Goal: Task Accomplishment & Management: Manage account settings

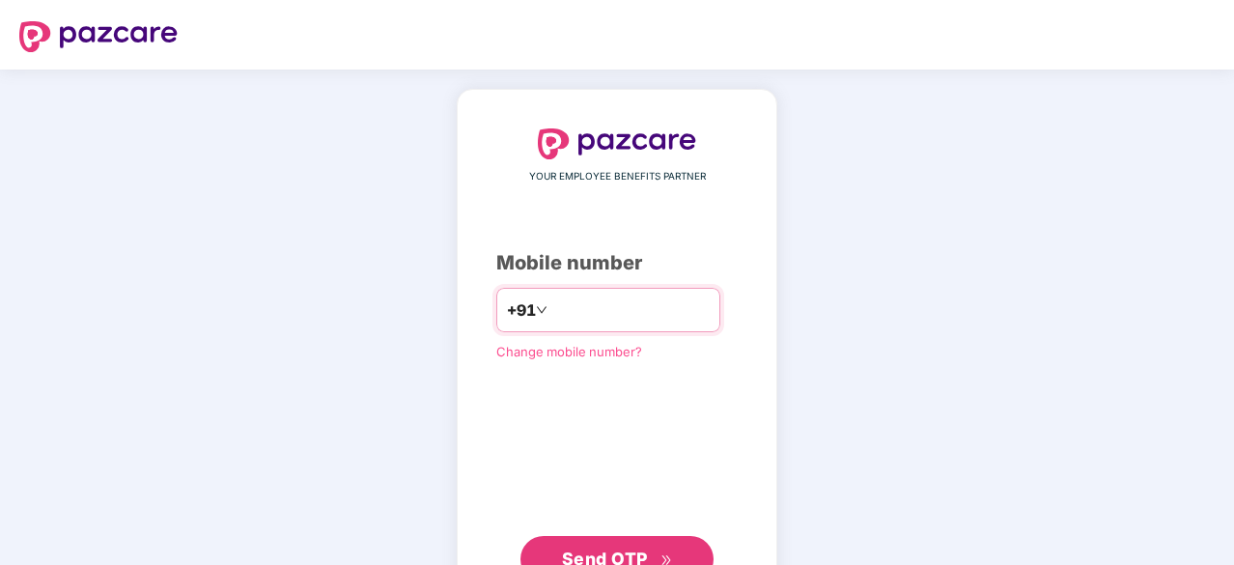
type input "**********"
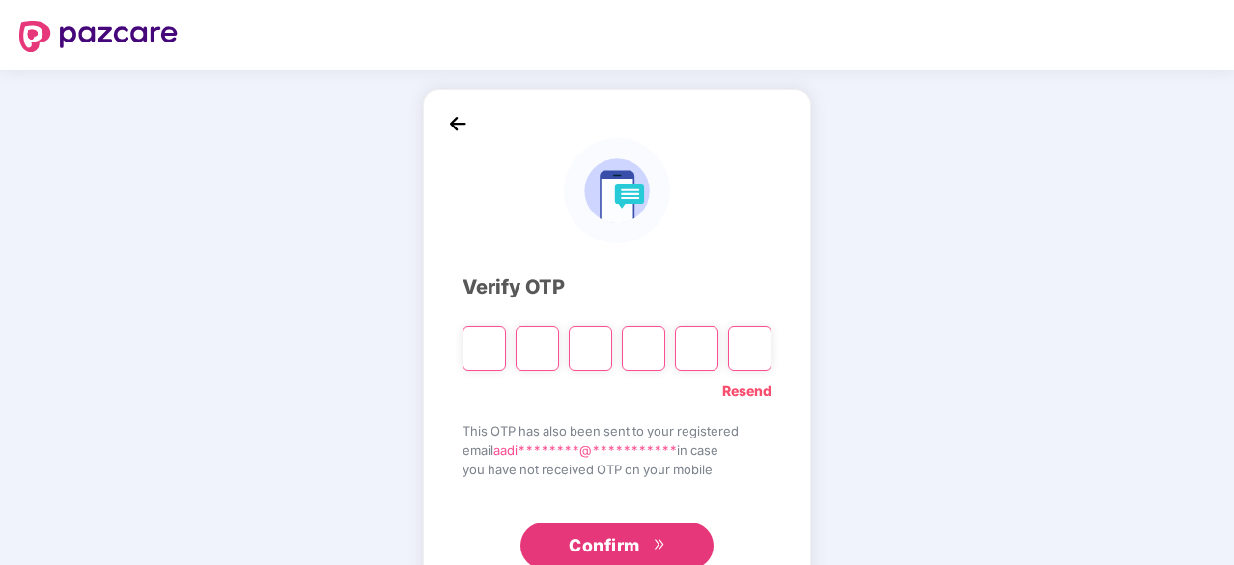
type input "*"
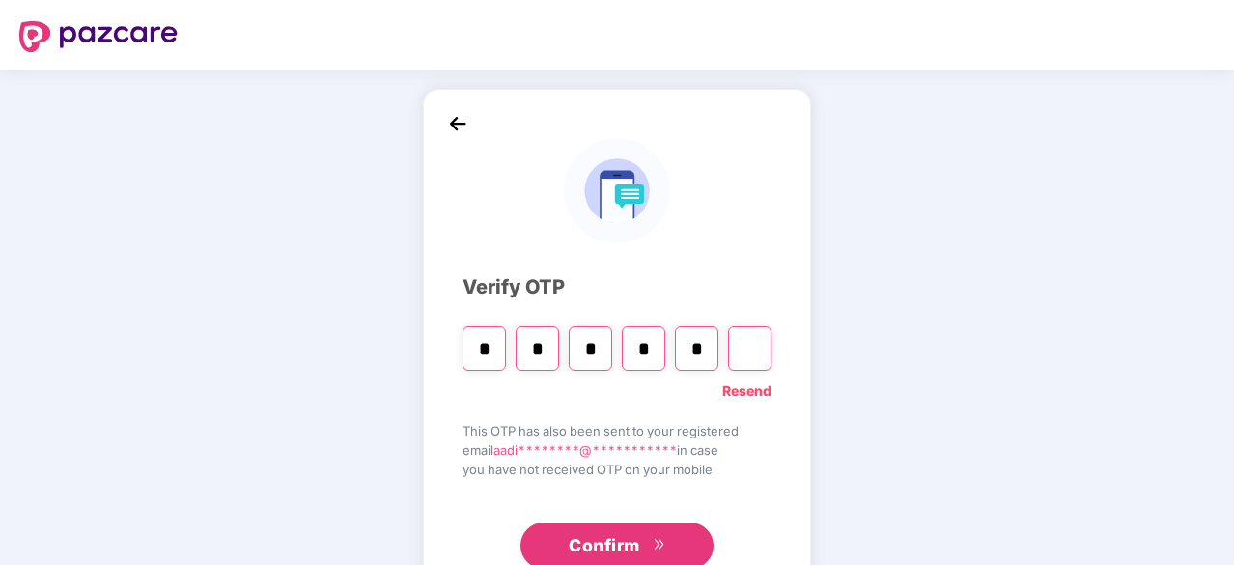
type input "*"
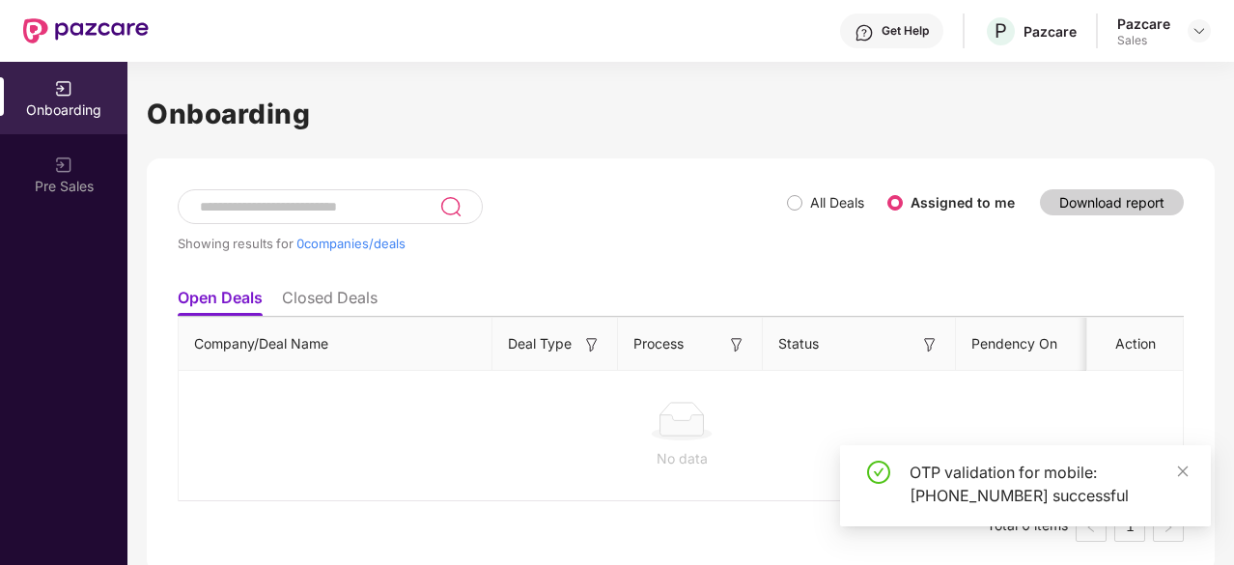
scroll to position [6, 0]
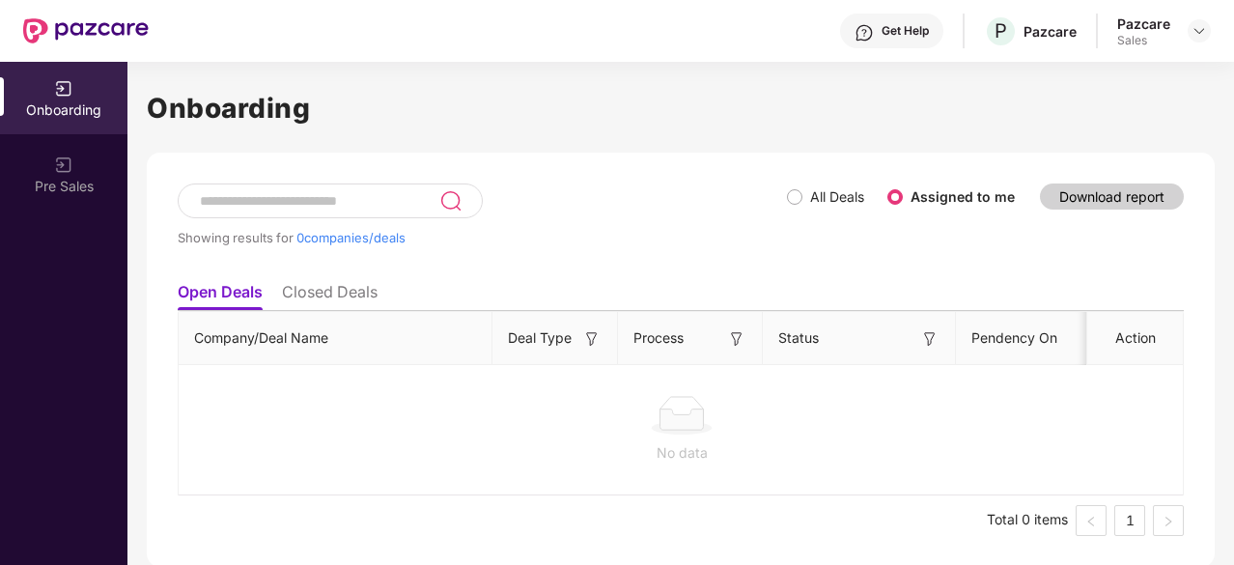
click at [1159, 30] on div "Pazcare" at bounding box center [1144, 23] width 53 height 18
click at [1196, 32] on img at bounding box center [1199, 30] width 15 height 15
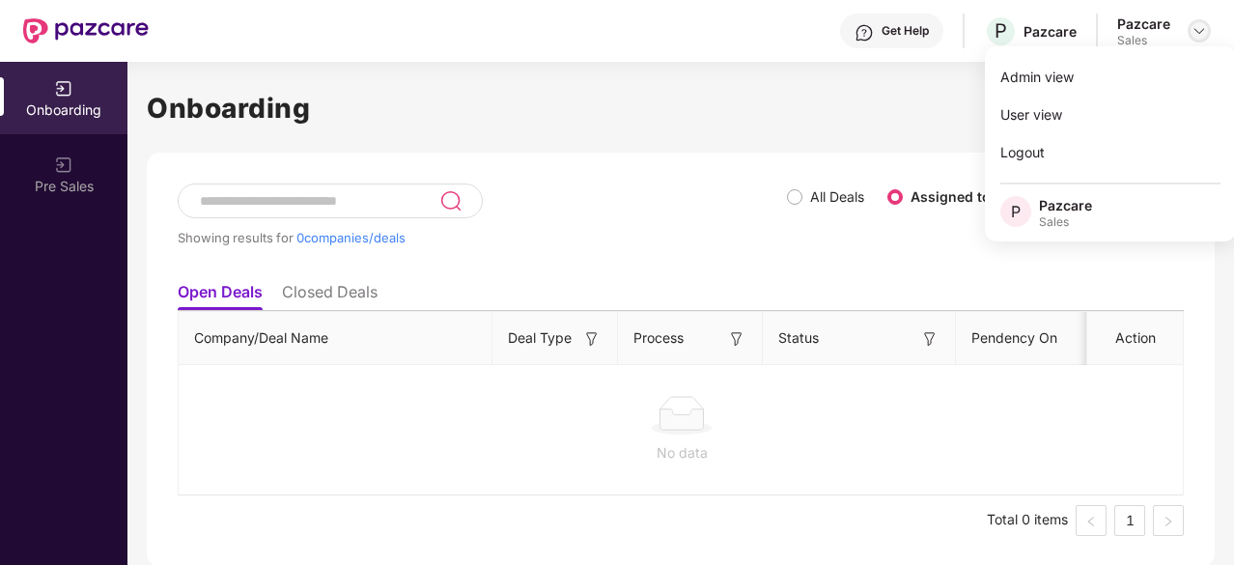
click at [1196, 32] on img at bounding box center [1199, 30] width 15 height 15
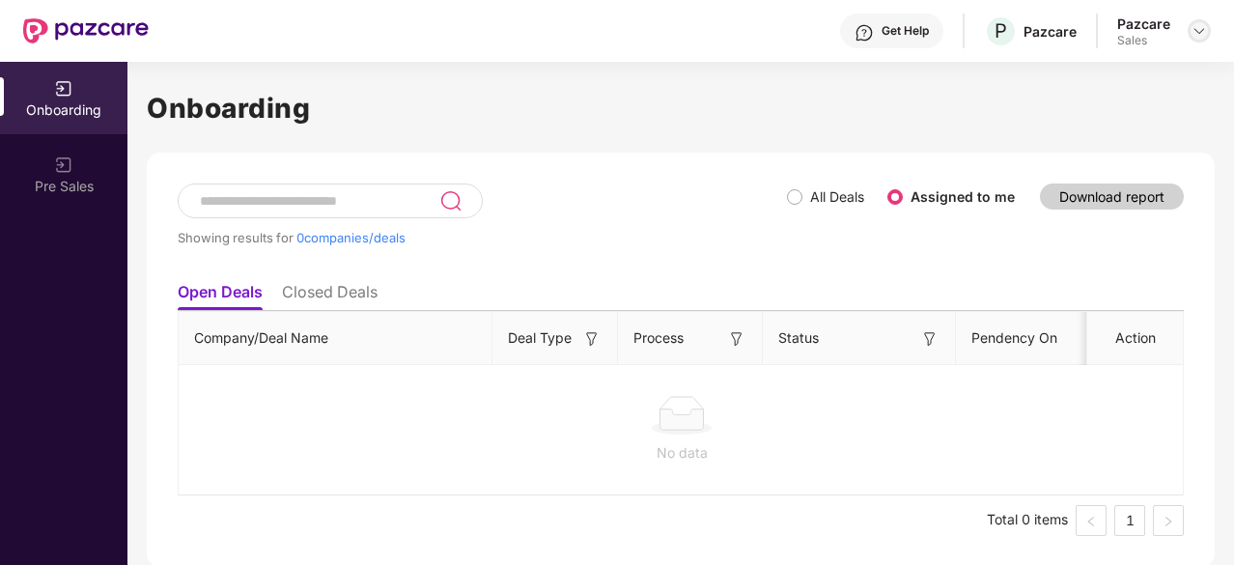
click at [1201, 27] on img at bounding box center [1199, 30] width 15 height 15
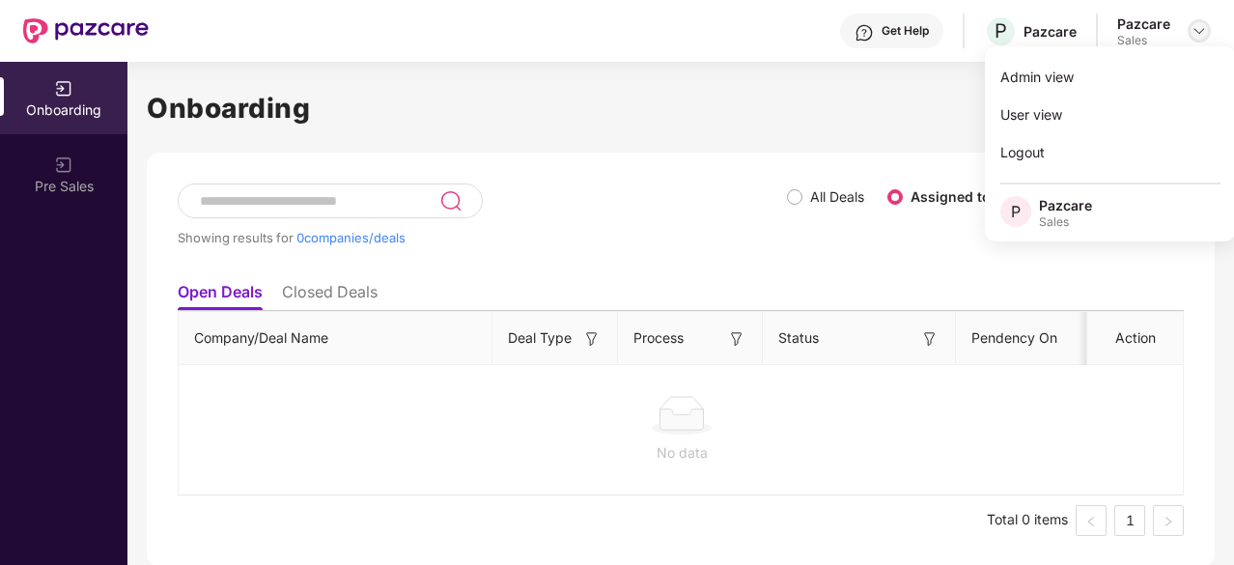
click at [1201, 27] on img at bounding box center [1199, 30] width 15 height 15
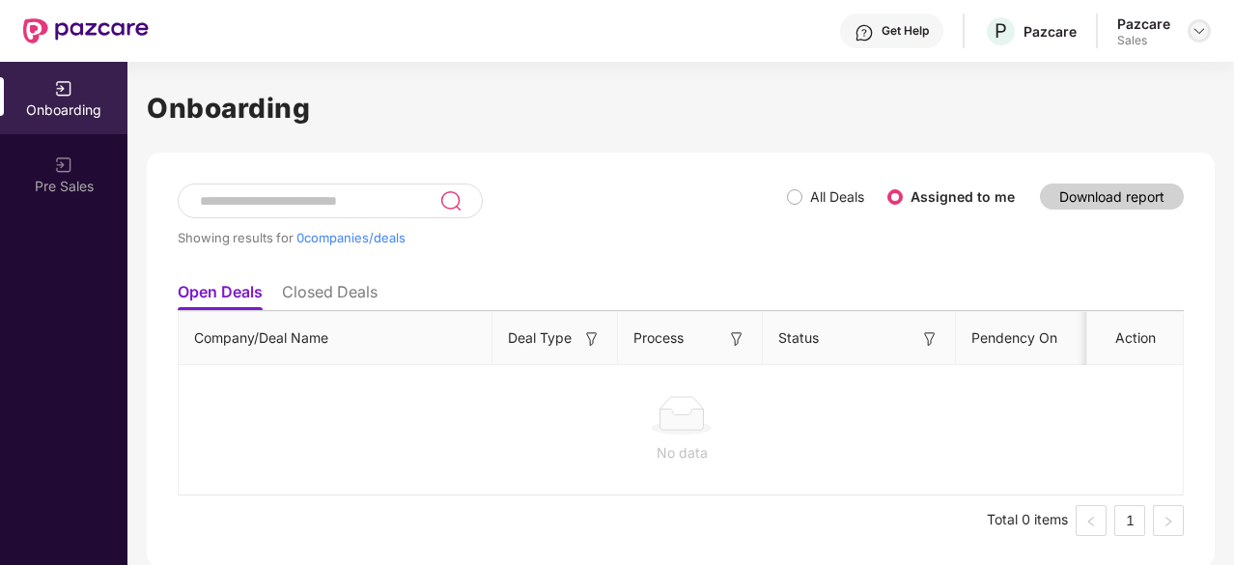
click at [1201, 27] on img at bounding box center [1199, 30] width 15 height 15
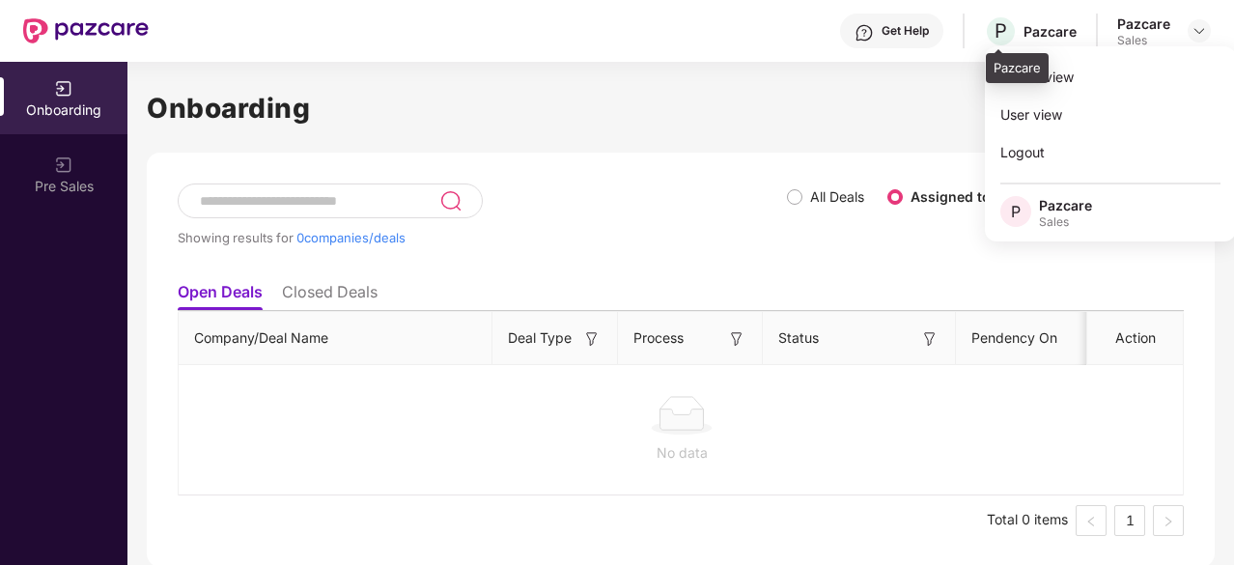
click at [1020, 29] on div "P Pazcare" at bounding box center [1030, 31] width 93 height 34
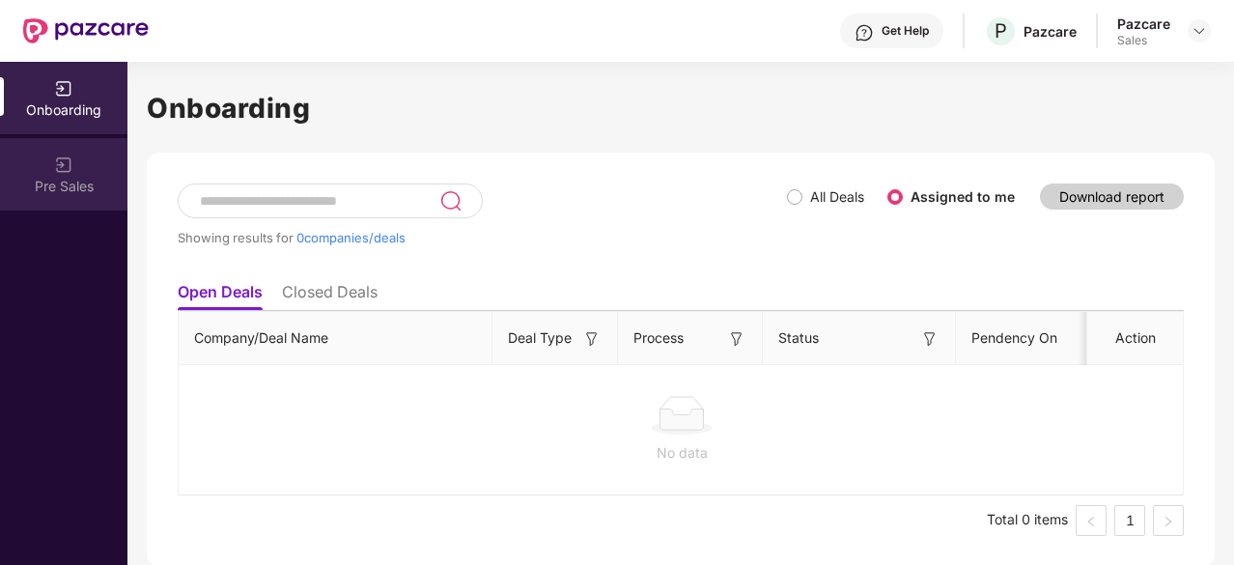
click at [79, 184] on div "Pre Sales" at bounding box center [63, 186] width 127 height 19
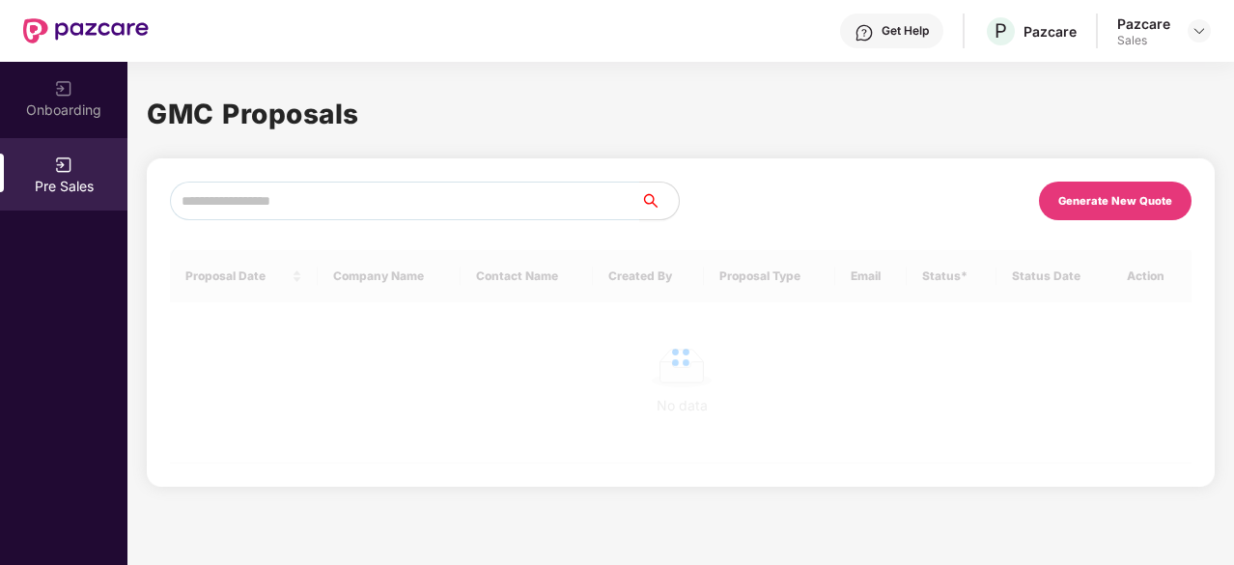
scroll to position [0, 0]
click at [1196, 21] on div at bounding box center [1199, 30] width 23 height 23
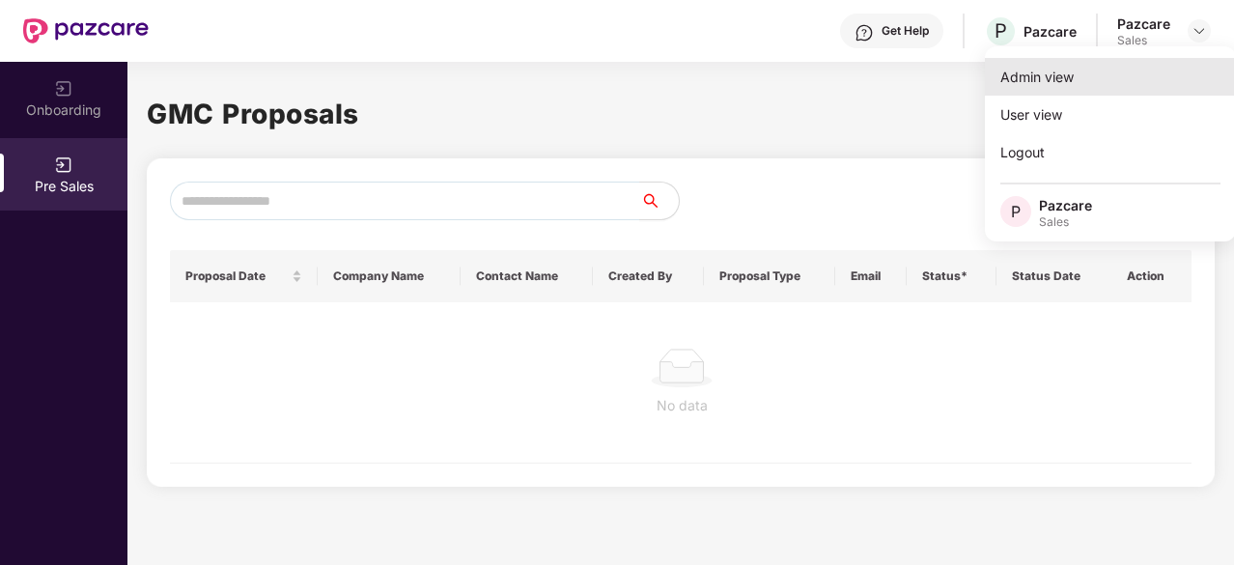
click at [1037, 87] on div "Admin view" at bounding box center [1110, 77] width 251 height 38
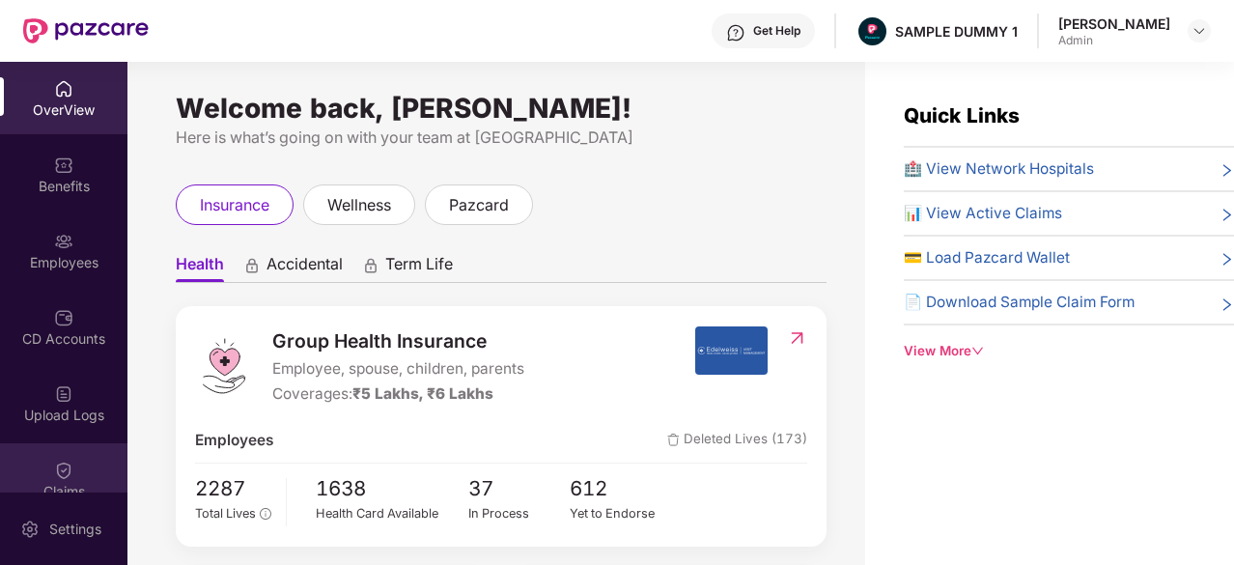
click at [3, 444] on div "Claims" at bounding box center [63, 479] width 127 height 72
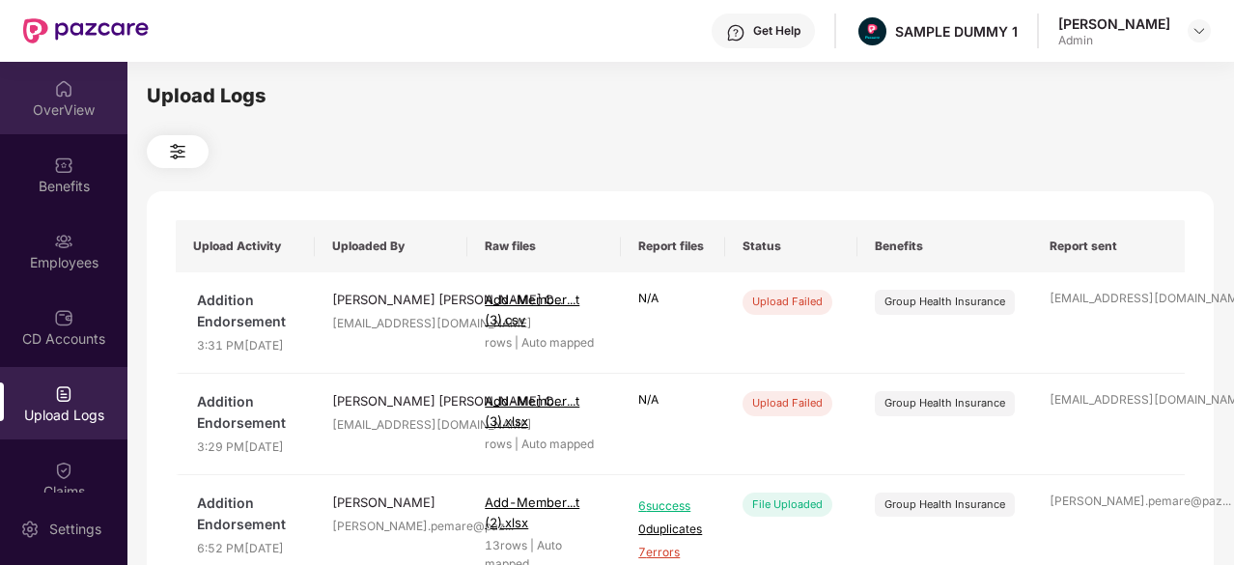
click at [12, 93] on div "OverView" at bounding box center [63, 98] width 127 height 72
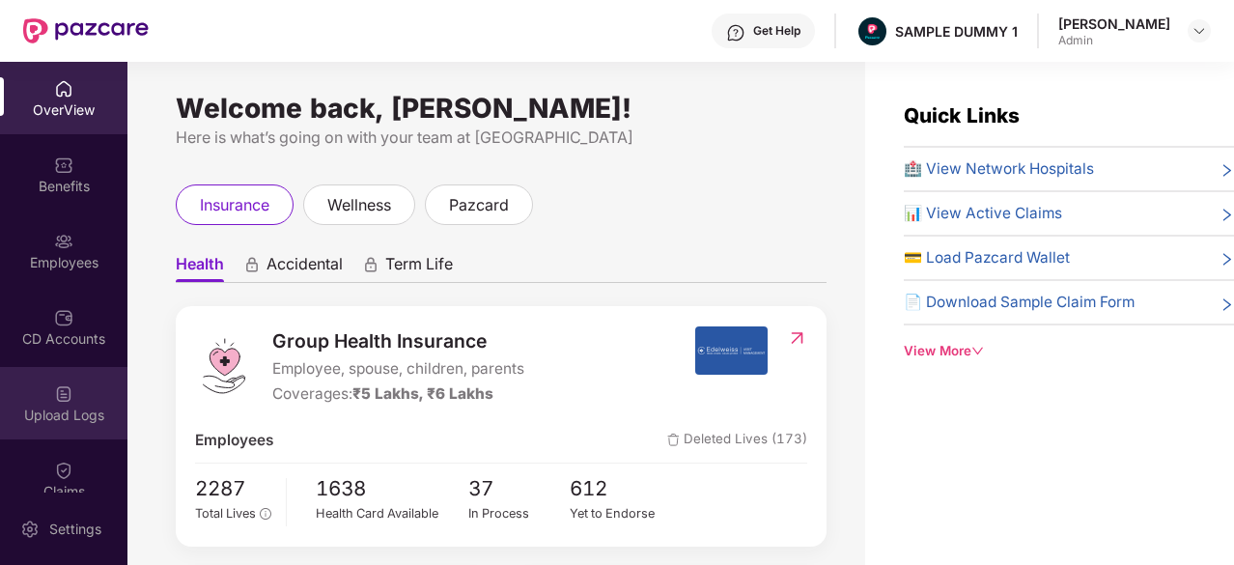
click at [83, 418] on div "Upload Logs" at bounding box center [63, 415] width 127 height 19
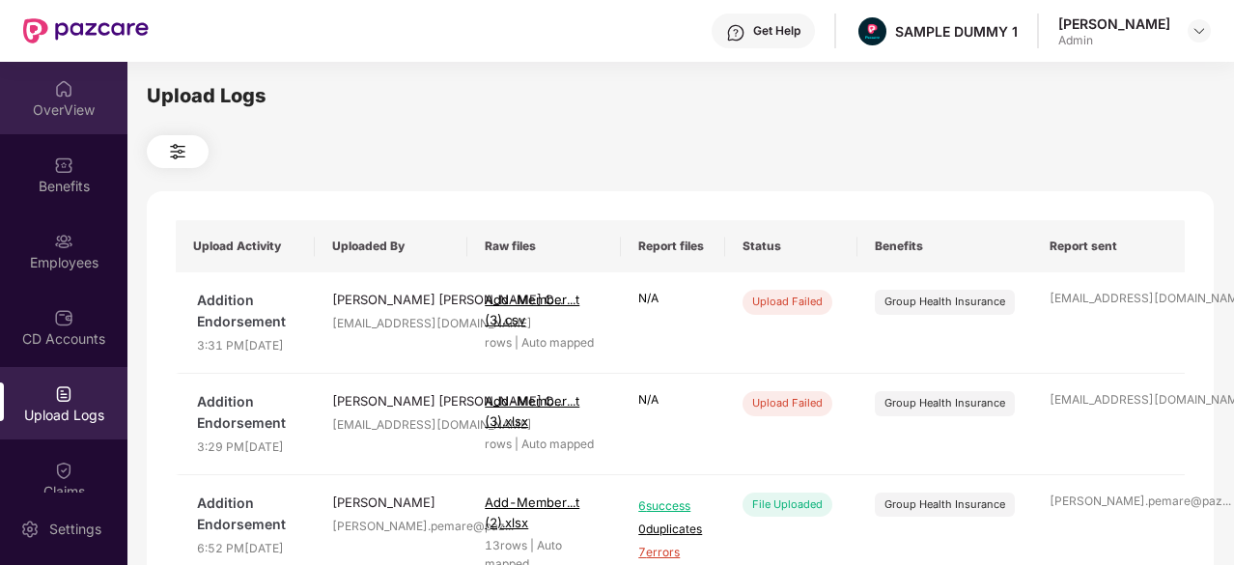
click at [42, 102] on div "OverView" at bounding box center [63, 109] width 127 height 19
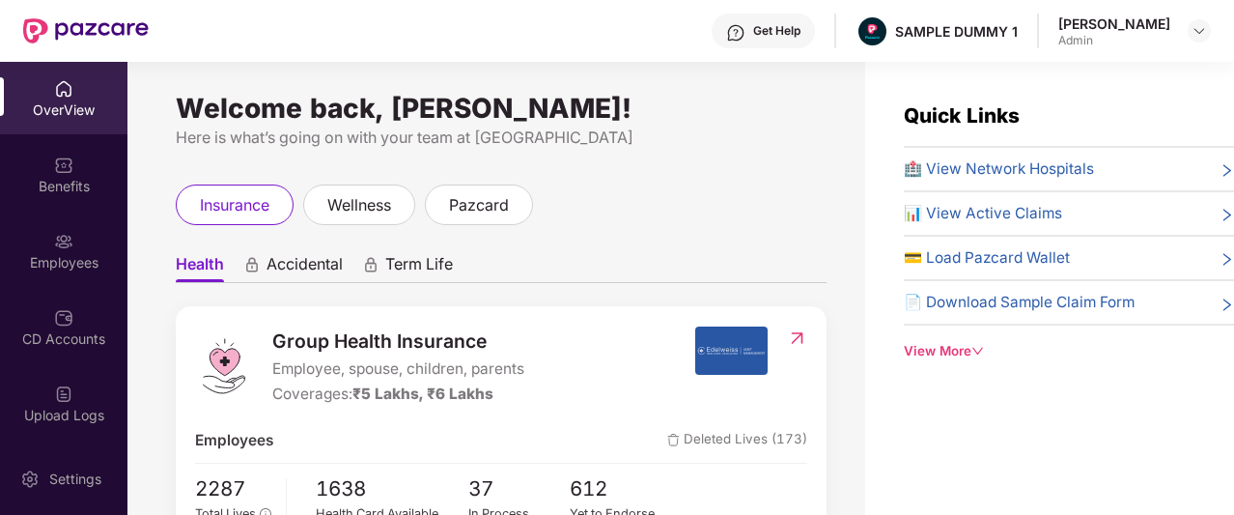
click at [746, 29] on img at bounding box center [735, 32] width 19 height 19
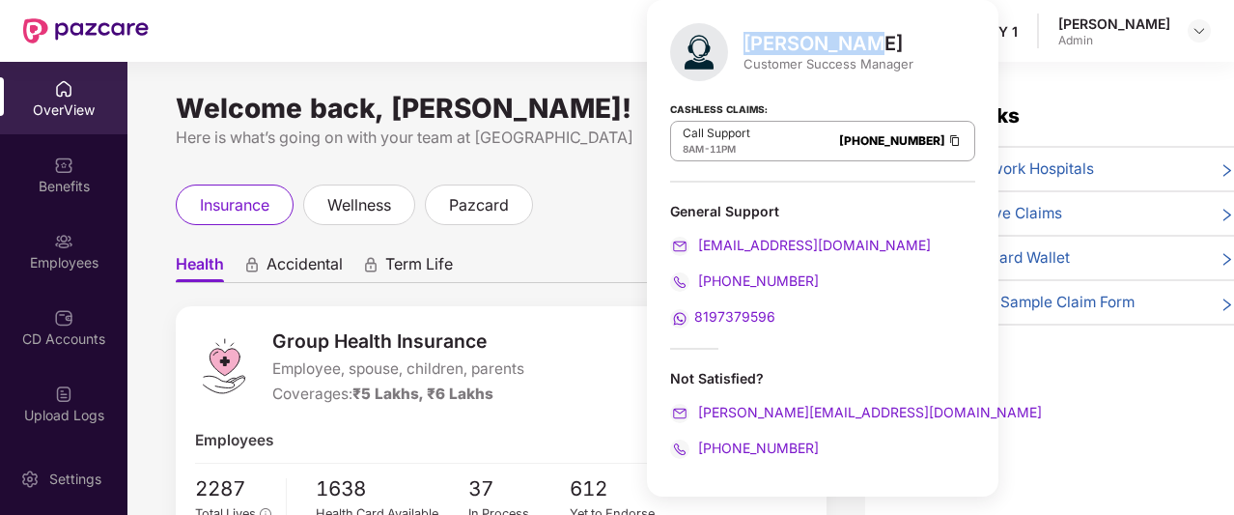
drag, startPoint x: 749, startPoint y: 40, endPoint x: 916, endPoint y: 46, distance: 167.2
click at [916, 46] on div "Mihir Singh Customer Success Manager Cashless Claims: Call Support 8AM - 11PM 0…" at bounding box center [823, 248] width 352 height 496
click at [792, 105] on div "Cashless Claims: Call Support 8AM - 11PM 080-3783-5420" at bounding box center [822, 134] width 305 height 97
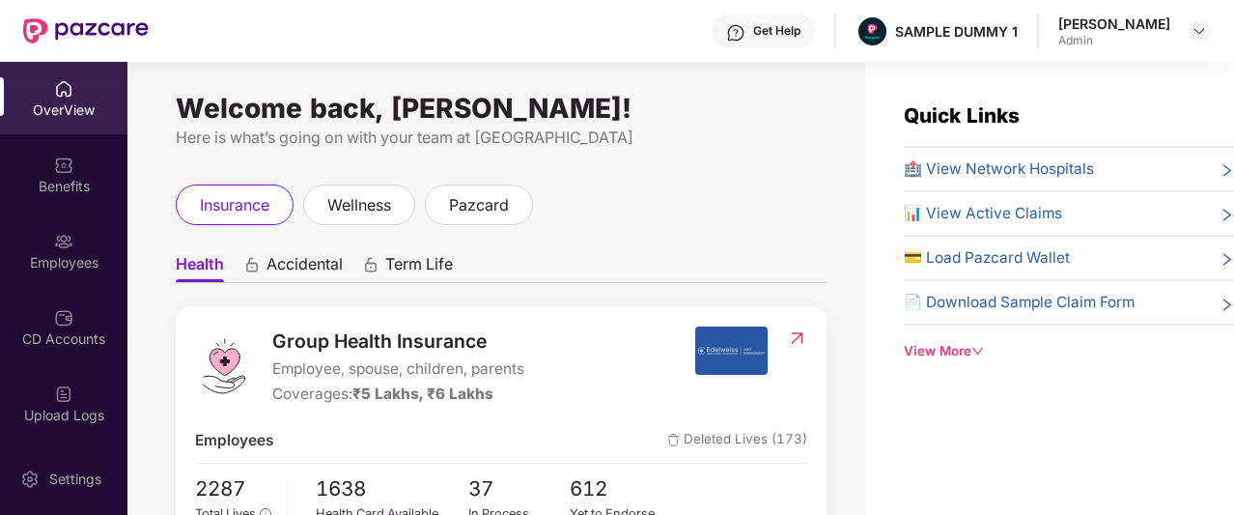
click at [582, 260] on ul "Health Accidental Term Life" at bounding box center [501, 263] width 651 height 39
click at [975, 347] on icon "down" at bounding box center [978, 351] width 13 height 13
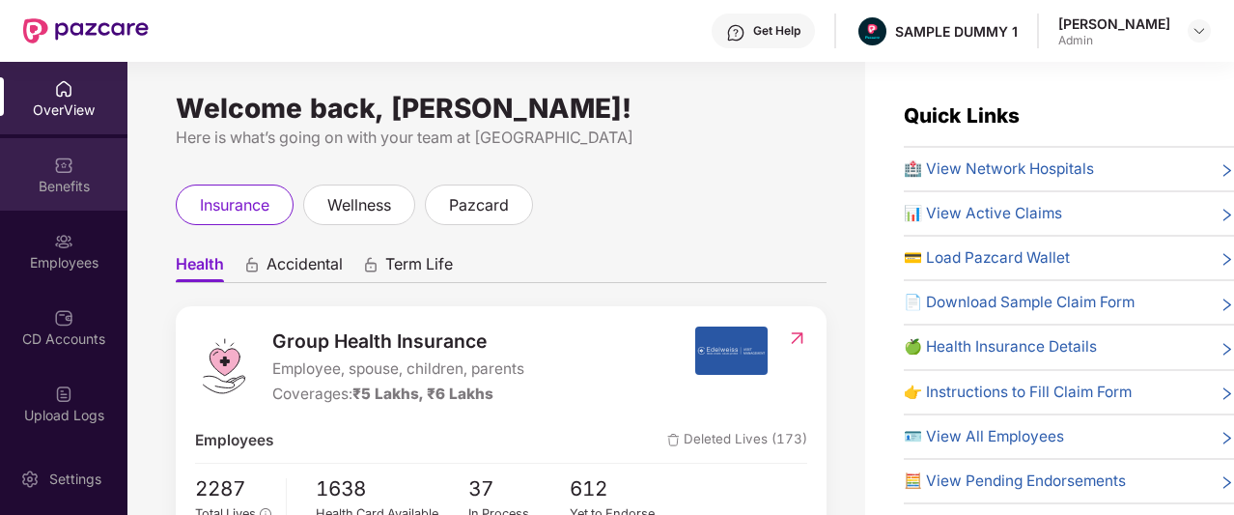
click at [52, 190] on div "Benefits" at bounding box center [63, 186] width 127 height 19
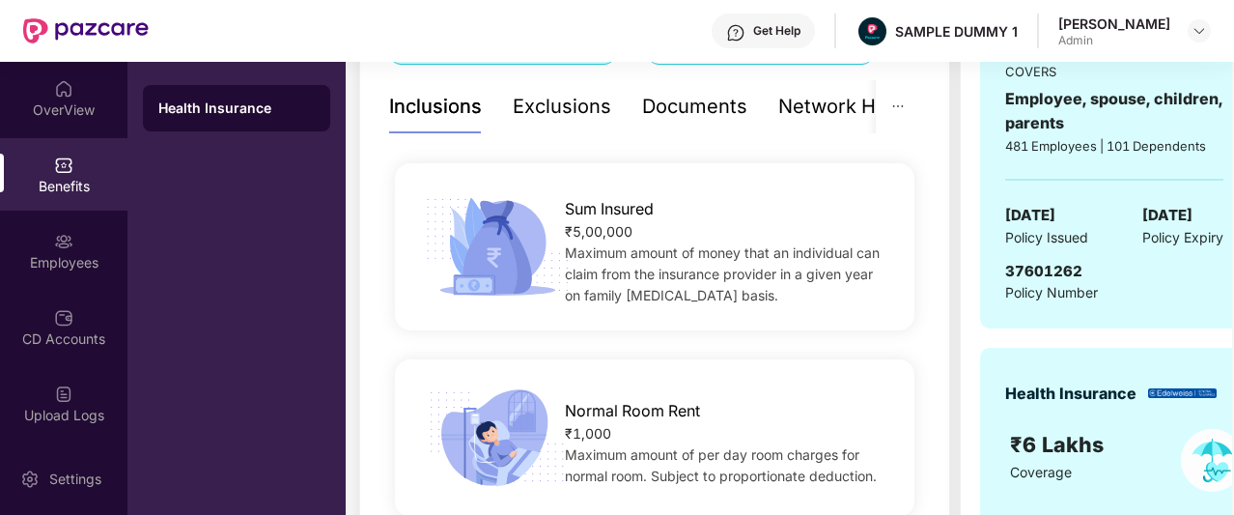
scroll to position [398, 0]
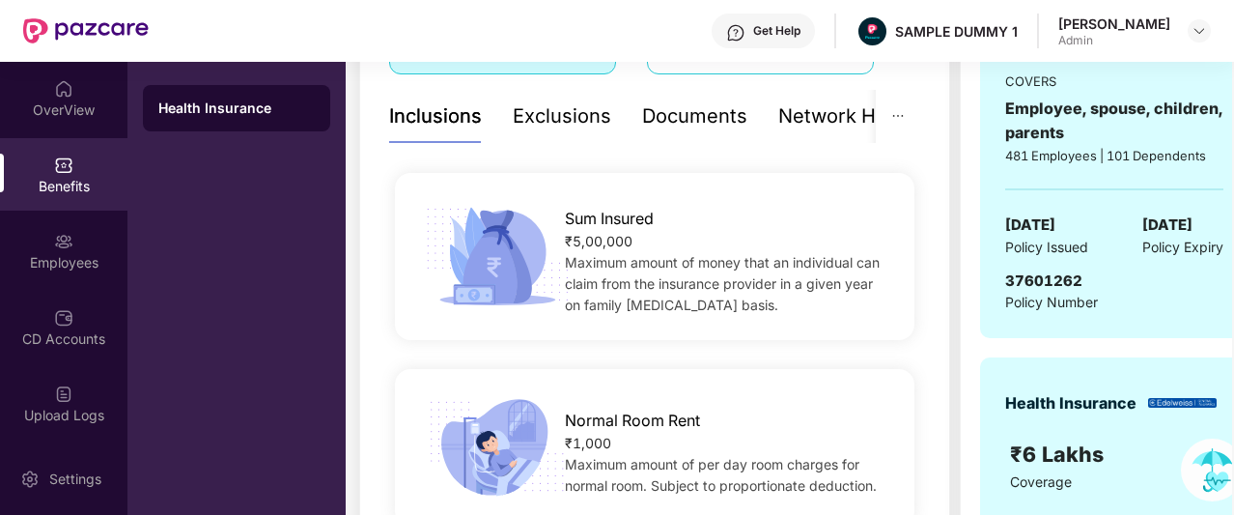
click at [548, 107] on div "Exclusions" at bounding box center [562, 116] width 99 height 30
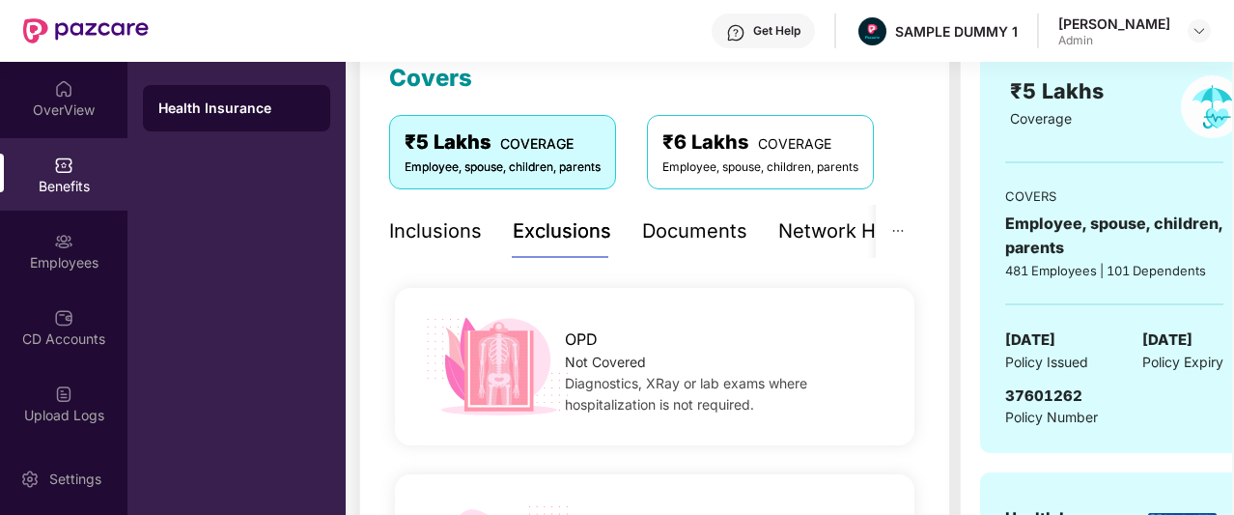
scroll to position [279, 0]
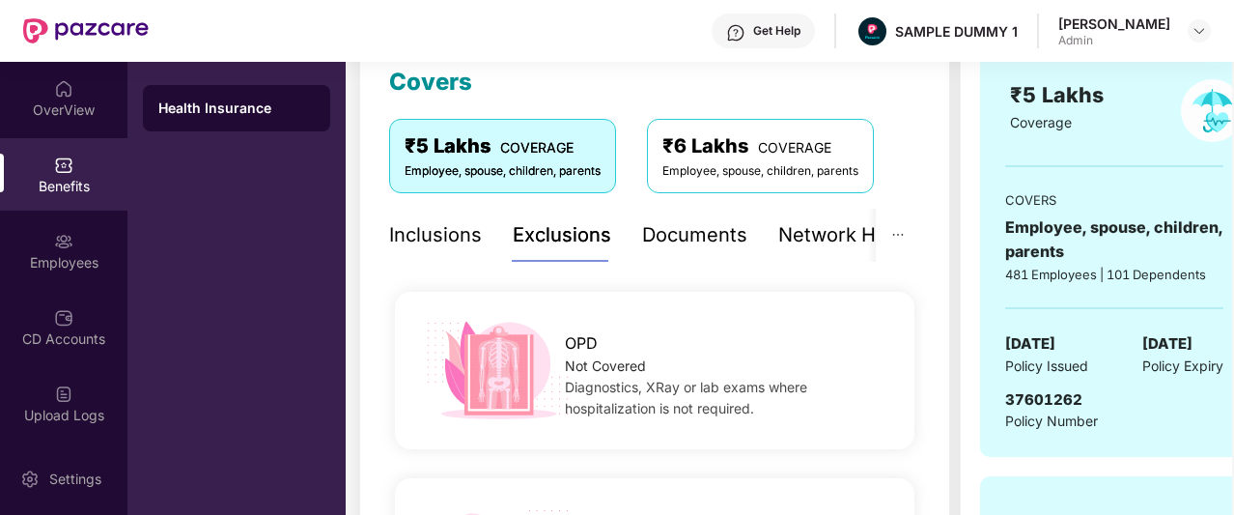
click at [694, 217] on div "Documents" at bounding box center [694, 235] width 105 height 53
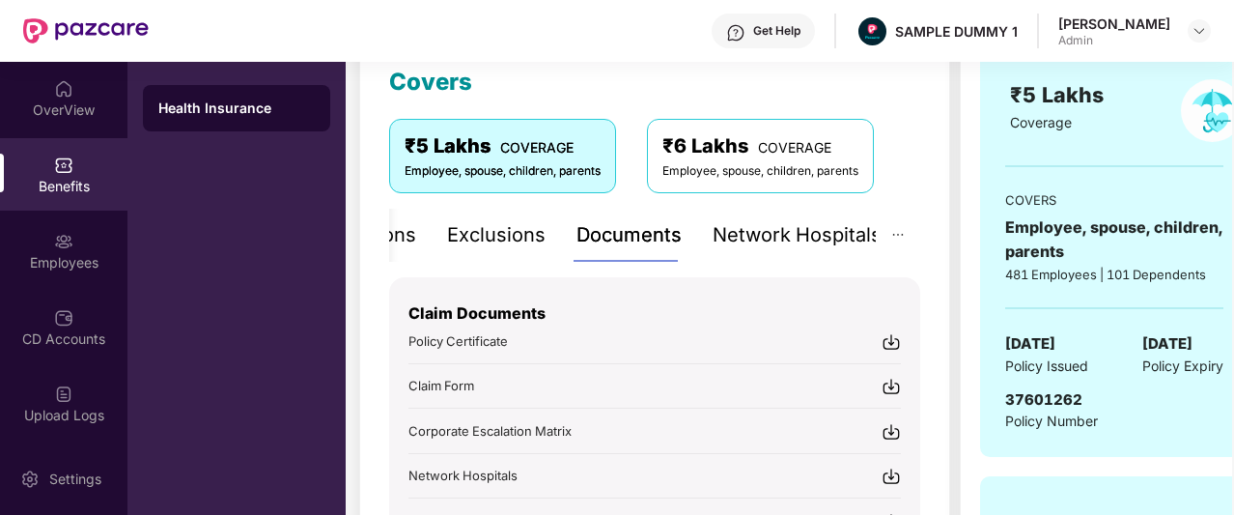
click at [850, 241] on div "Network Hospitals" at bounding box center [797, 235] width 169 height 30
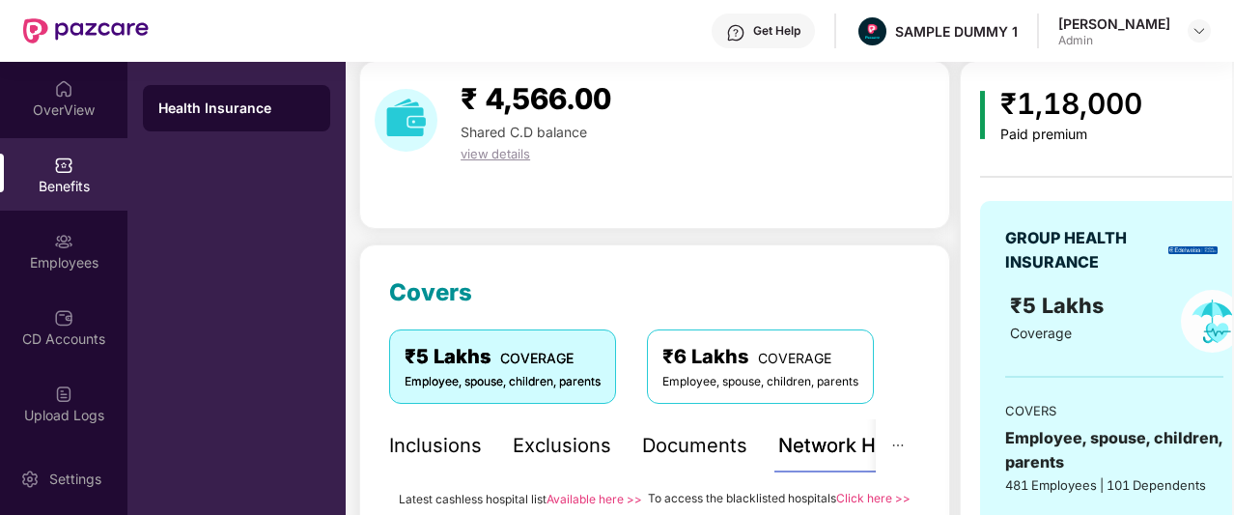
scroll to position [0, 0]
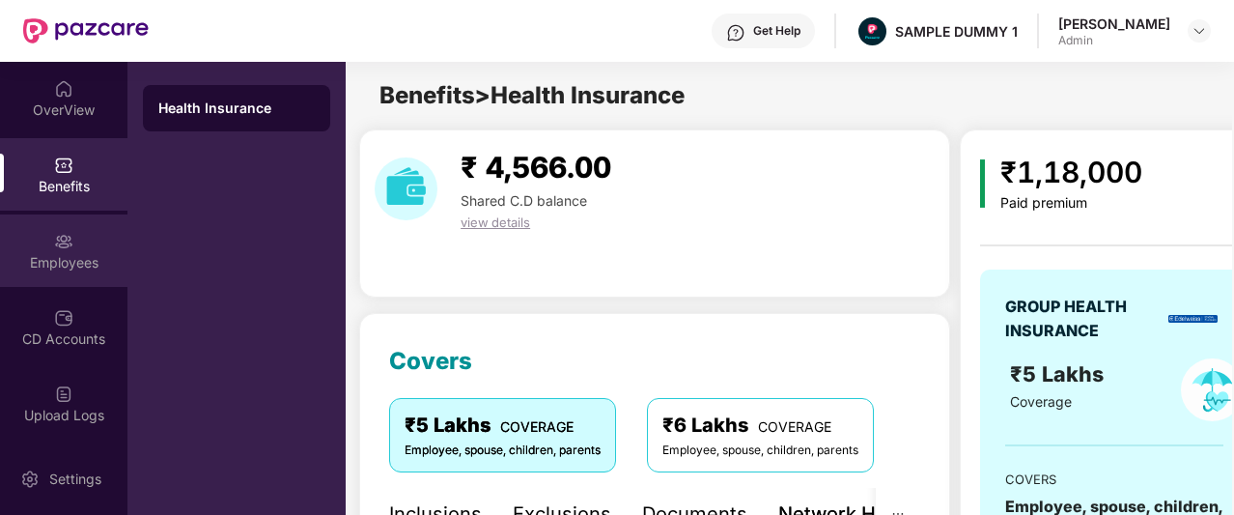
click at [60, 283] on div "Employees" at bounding box center [63, 250] width 127 height 72
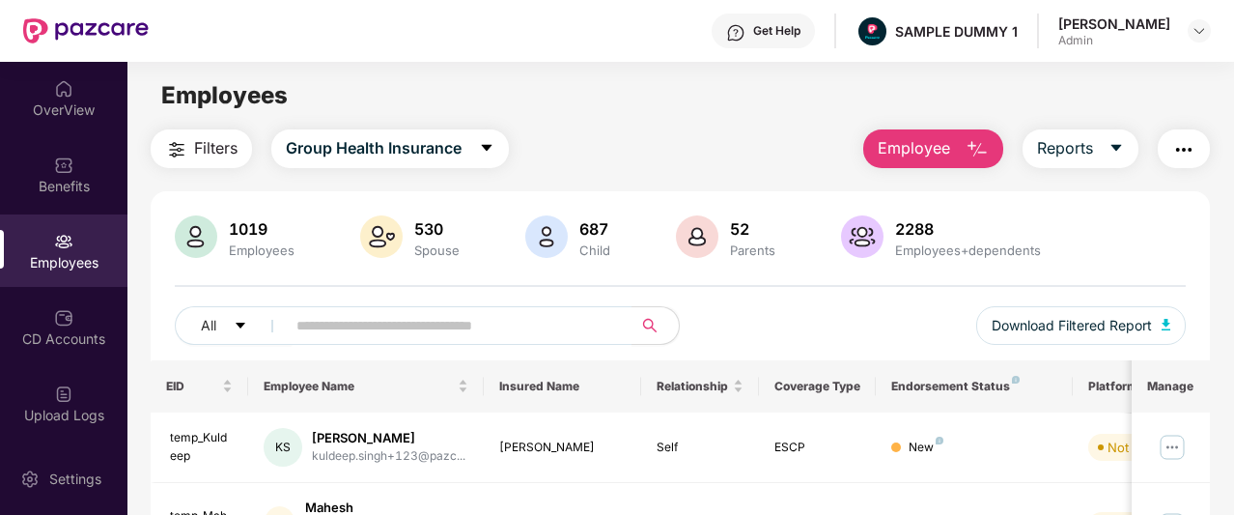
click at [952, 143] on button "Employee" at bounding box center [933, 148] width 140 height 39
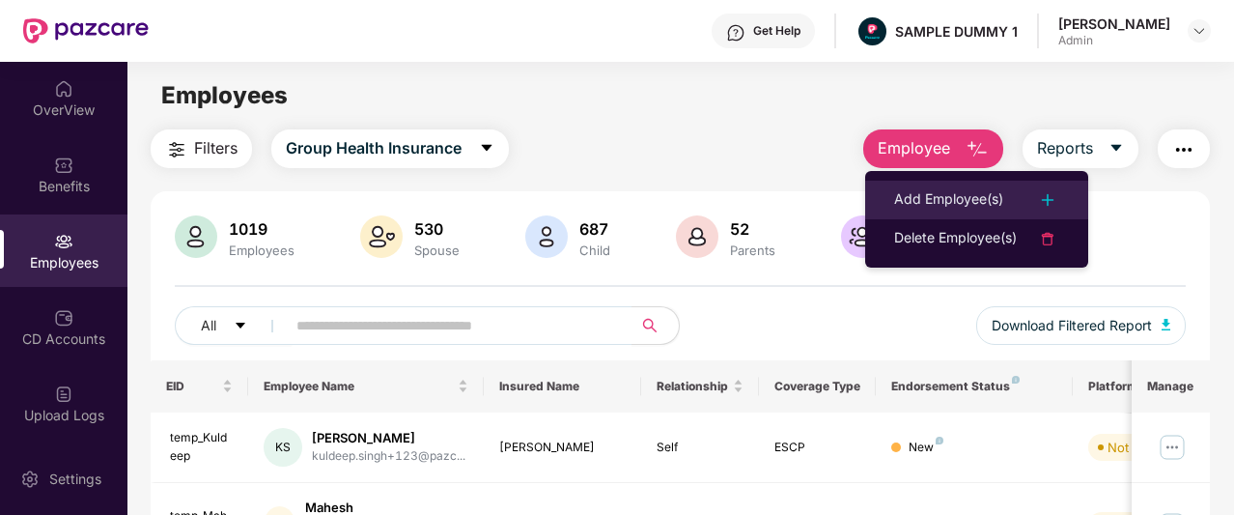
click at [930, 190] on div "Add Employee(s)" at bounding box center [948, 199] width 109 height 23
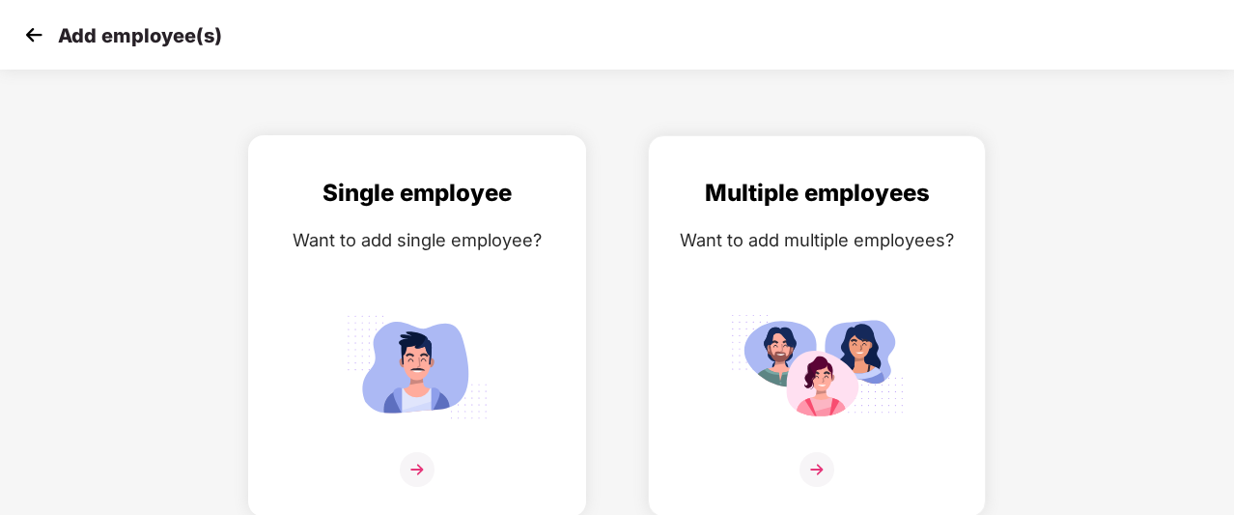
click at [560, 283] on div "Single employee Want to add single employee?" at bounding box center [417, 343] width 297 height 336
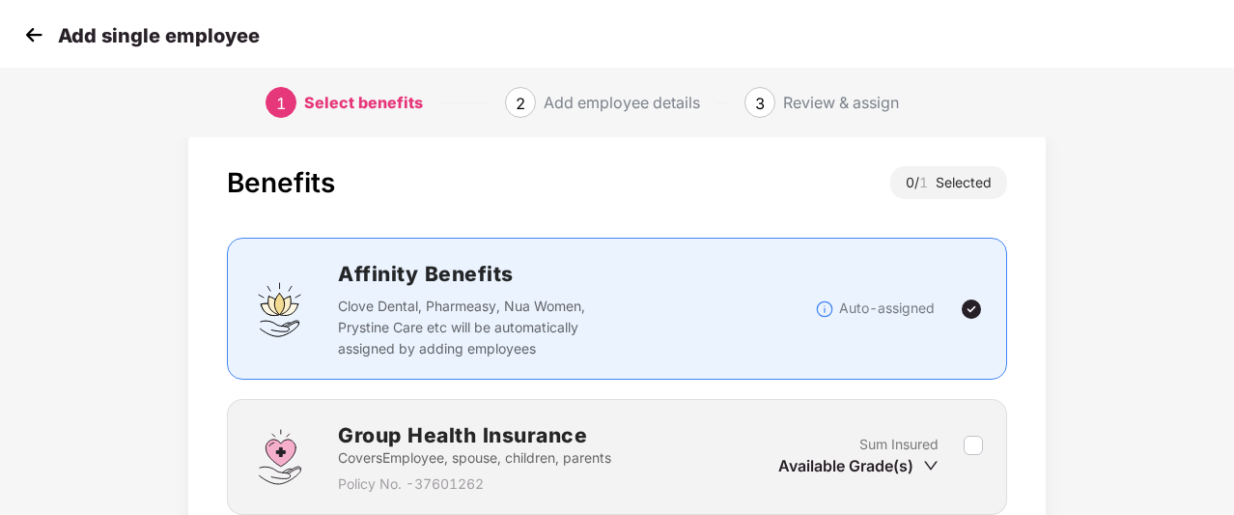
scroll to position [197, 0]
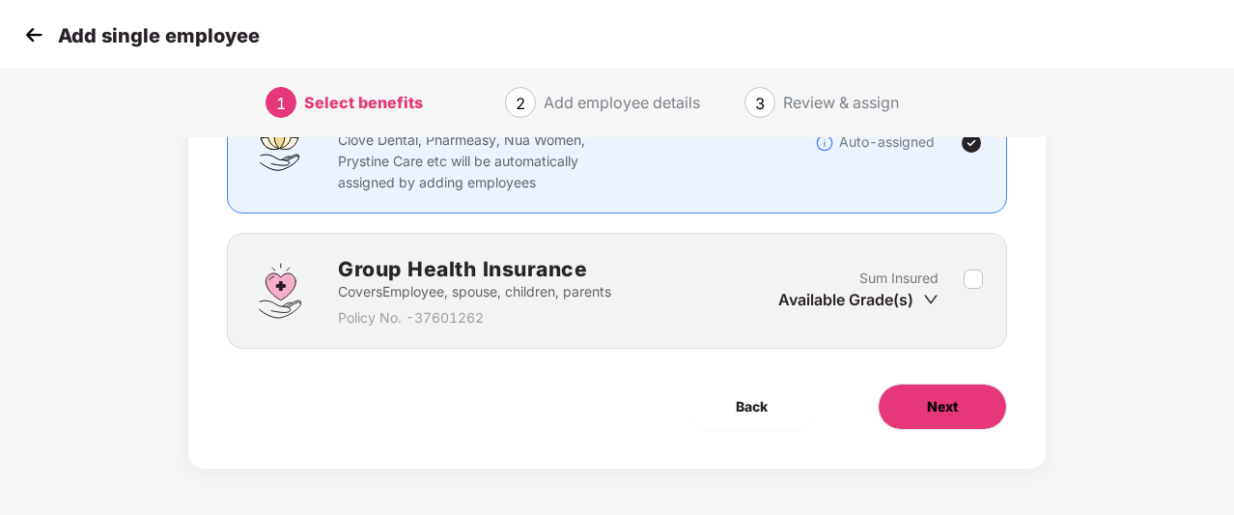
click at [954, 411] on span "Next" at bounding box center [942, 406] width 31 height 21
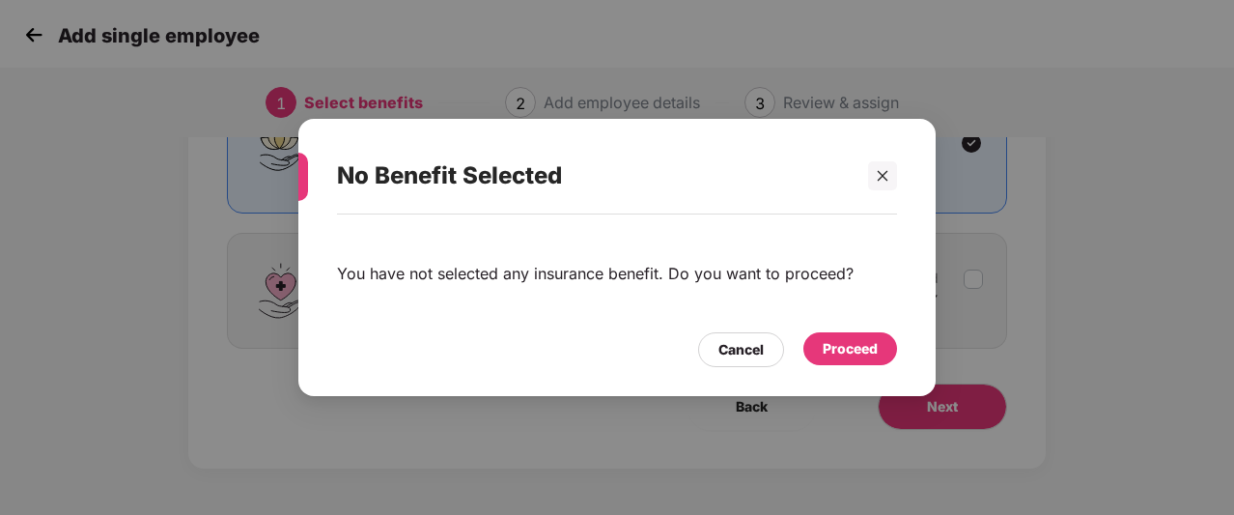
click at [857, 356] on div "Proceed" at bounding box center [850, 348] width 55 height 21
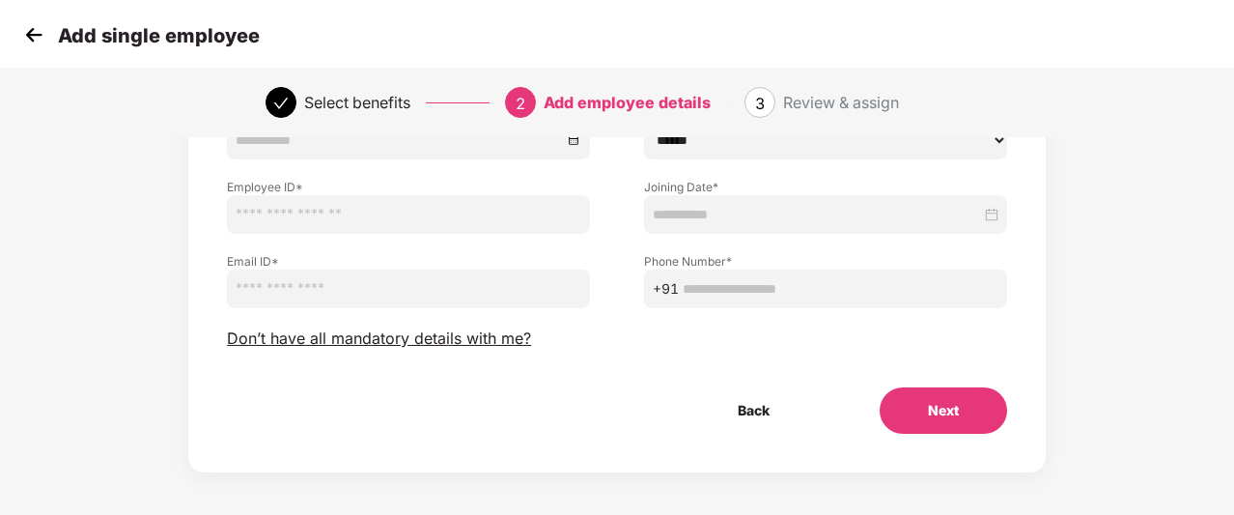
scroll to position [254, 0]
click at [433, 341] on span "Don’t have all mandatory details with me?" at bounding box center [379, 337] width 304 height 20
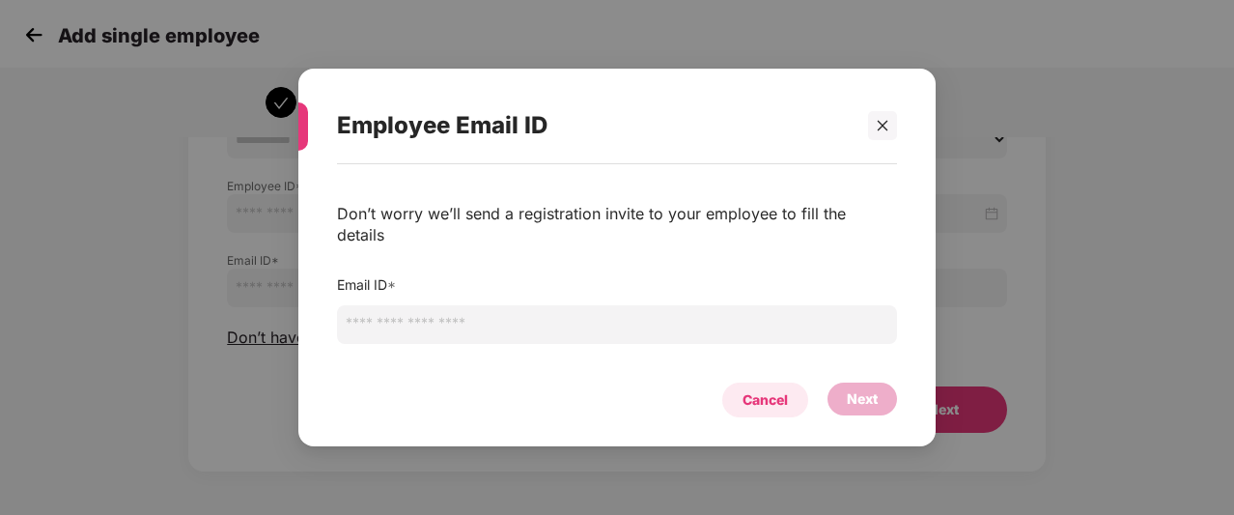
click at [779, 389] on div "Cancel" at bounding box center [765, 399] width 45 height 21
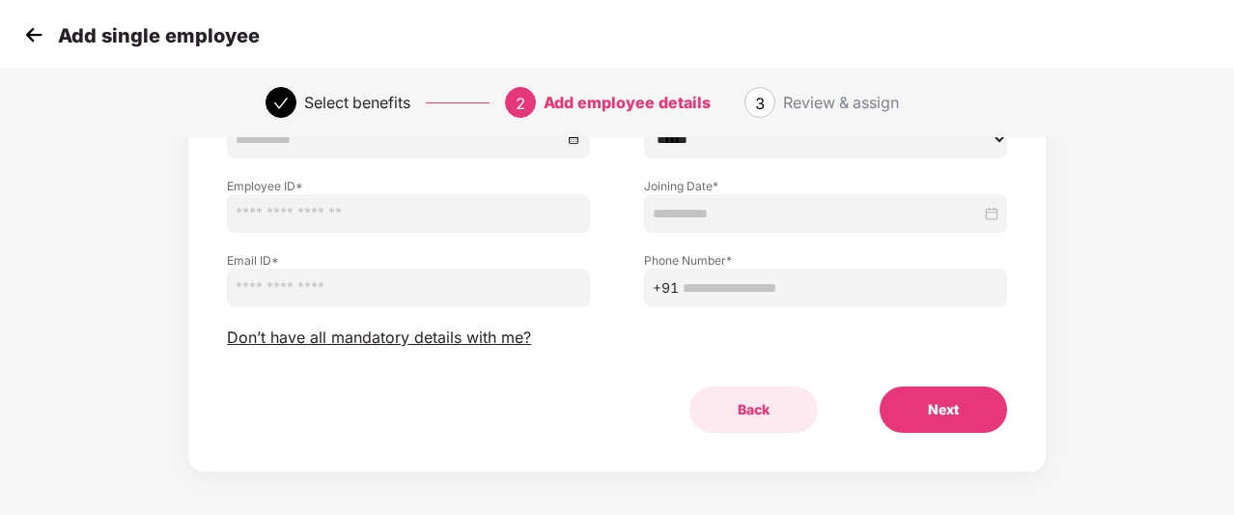
click at [755, 407] on button "Back" at bounding box center [754, 409] width 128 height 46
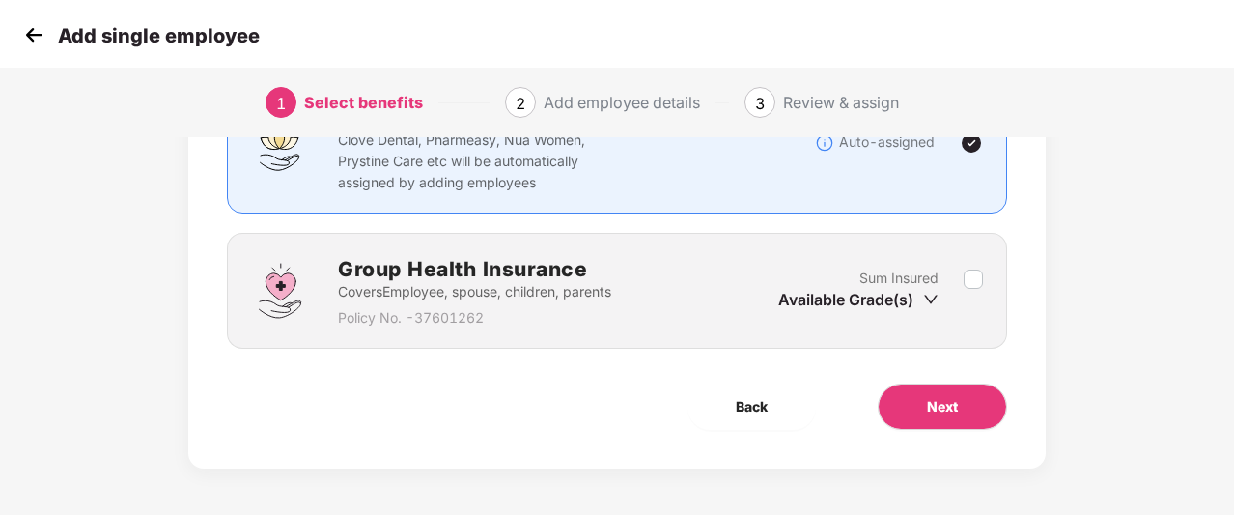
click at [45, 42] on img at bounding box center [33, 34] width 29 height 29
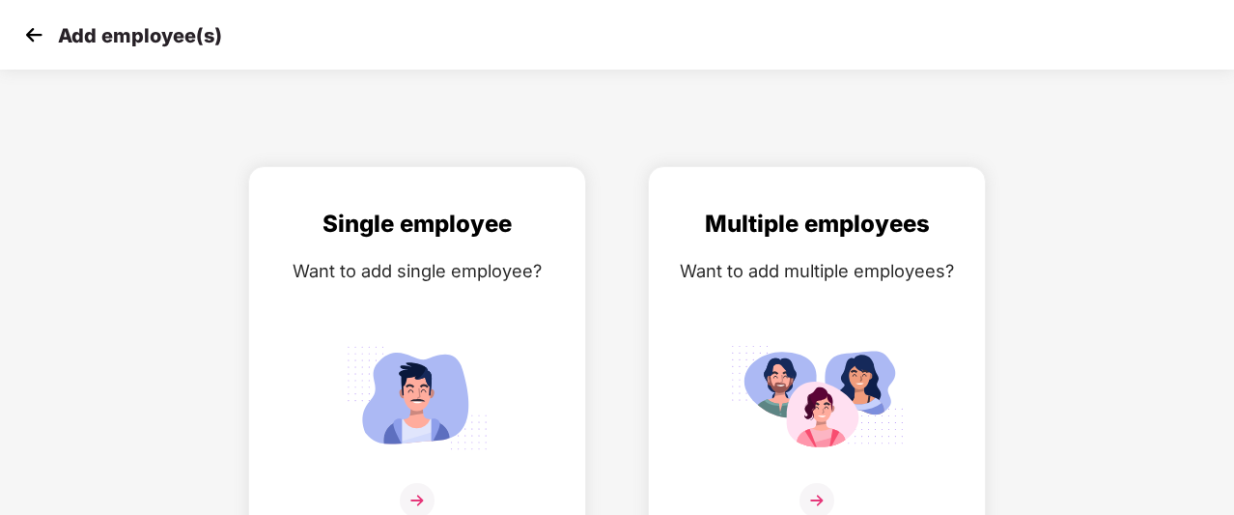
click at [45, 42] on img at bounding box center [33, 34] width 29 height 29
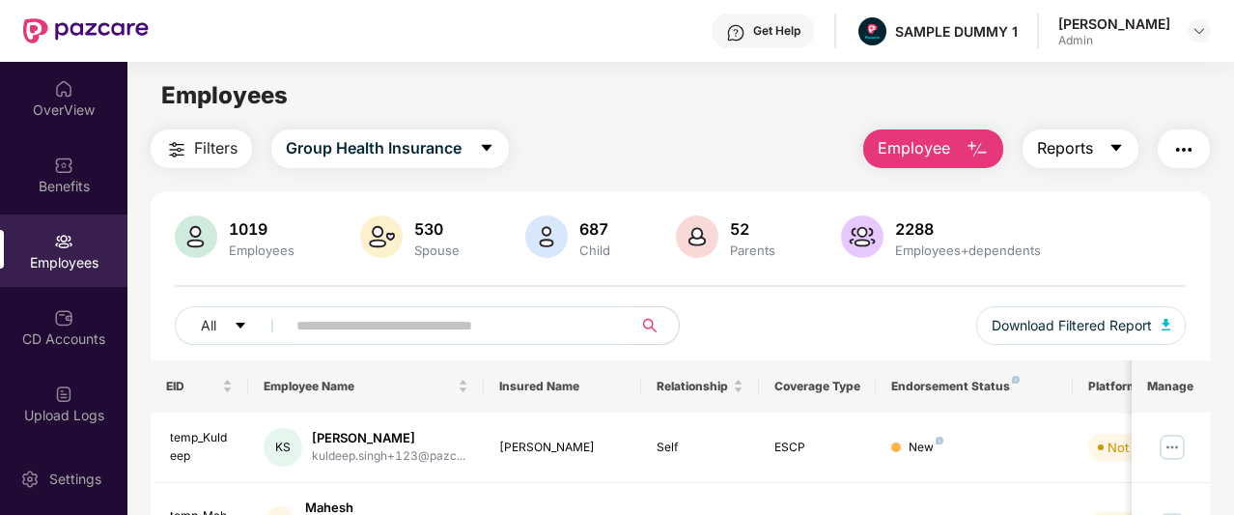
click at [1100, 154] on button "Reports" at bounding box center [1081, 148] width 116 height 39
click at [835, 123] on main "Employees Filters Group Health Insurance Employee Reports 1019 Employees 530 Sp…" at bounding box center [680, 319] width 1106 height 515
click at [390, 134] on button "Group Health Insurance" at bounding box center [390, 148] width 238 height 39
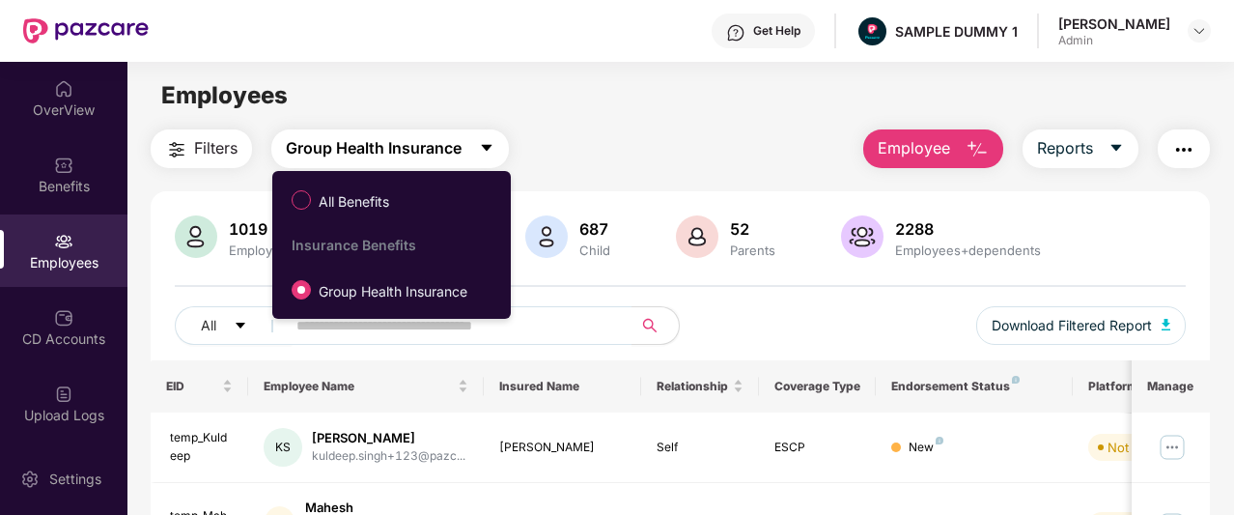
click at [429, 145] on span "Group Health Insurance" at bounding box center [374, 148] width 176 height 24
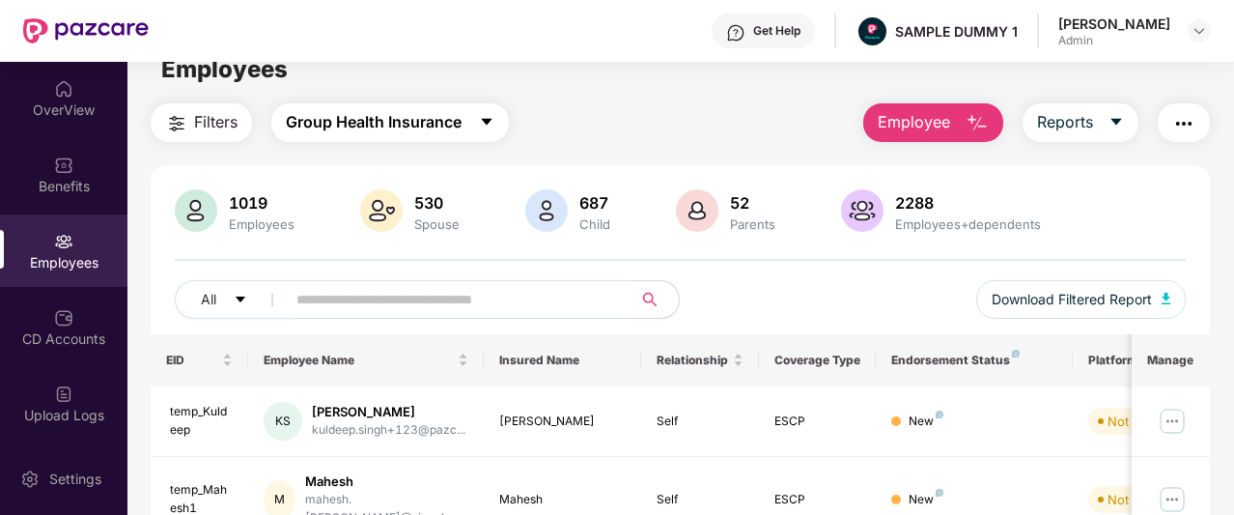
scroll to position [20, 0]
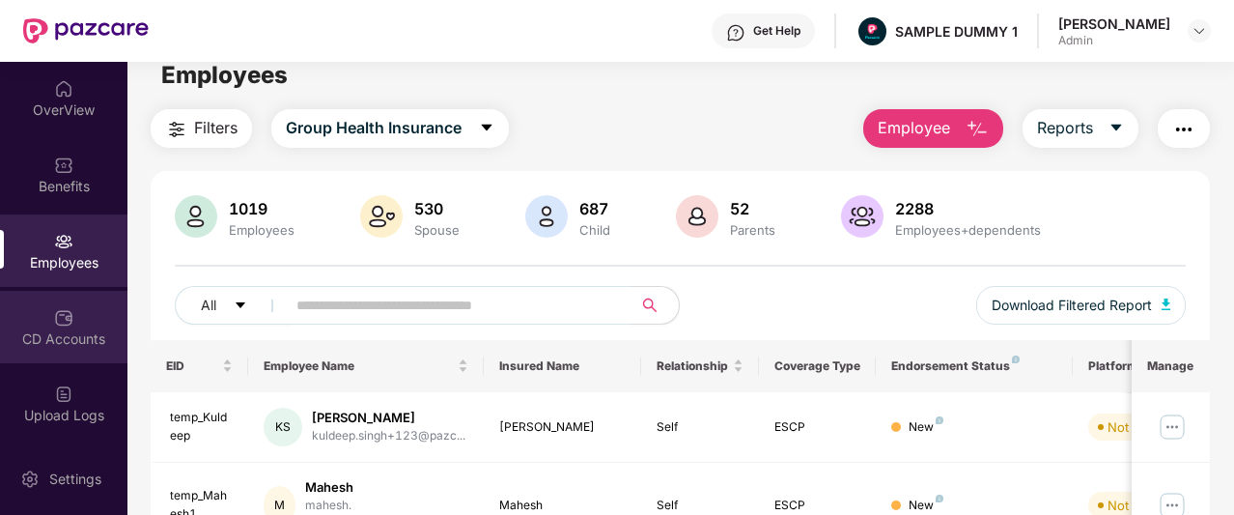
click at [60, 314] on img at bounding box center [63, 317] width 19 height 19
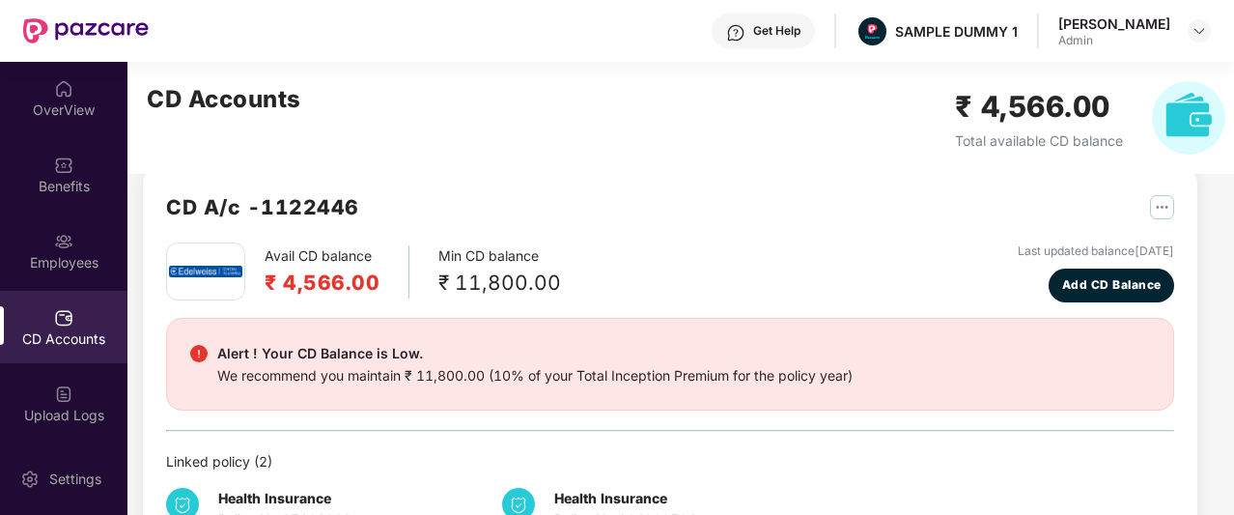
scroll to position [30, 0]
click at [1082, 292] on span "Add CD Balance" at bounding box center [1111, 284] width 99 height 18
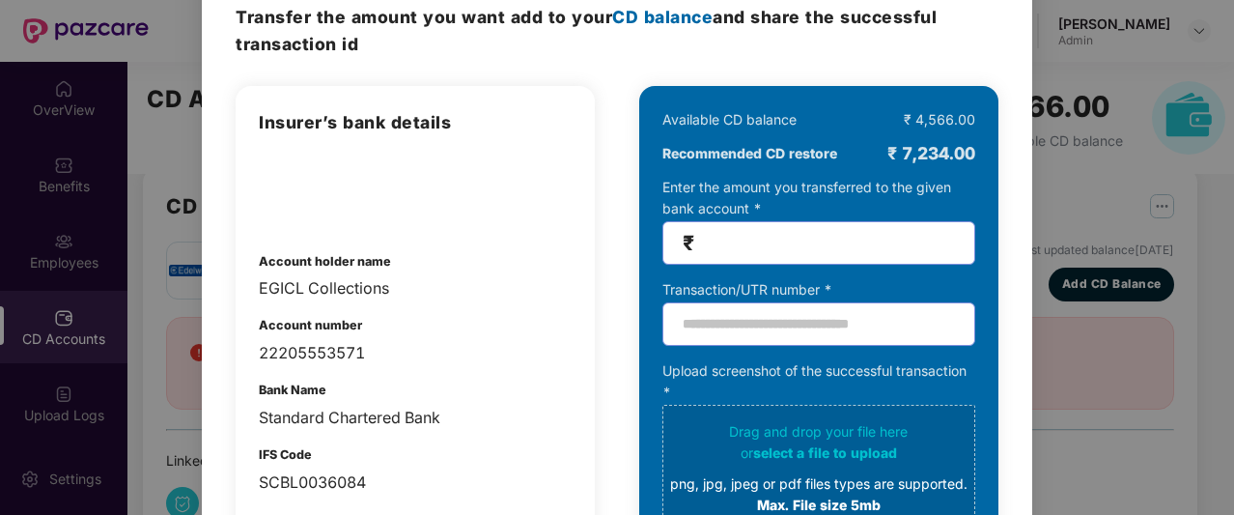
scroll to position [0, 0]
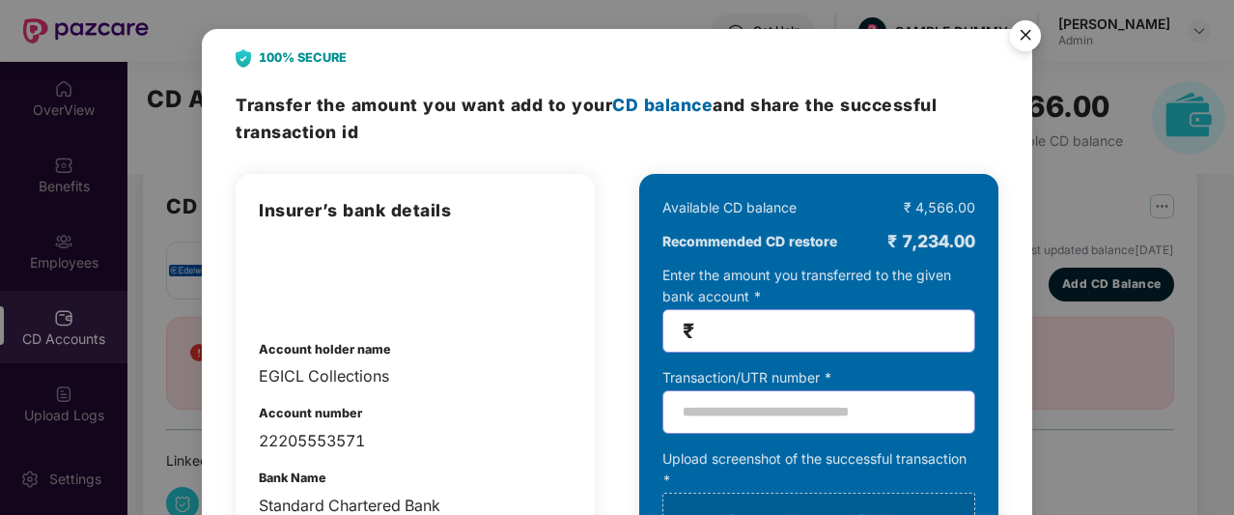
click at [1030, 24] on img "Close" at bounding box center [1026, 39] width 54 height 54
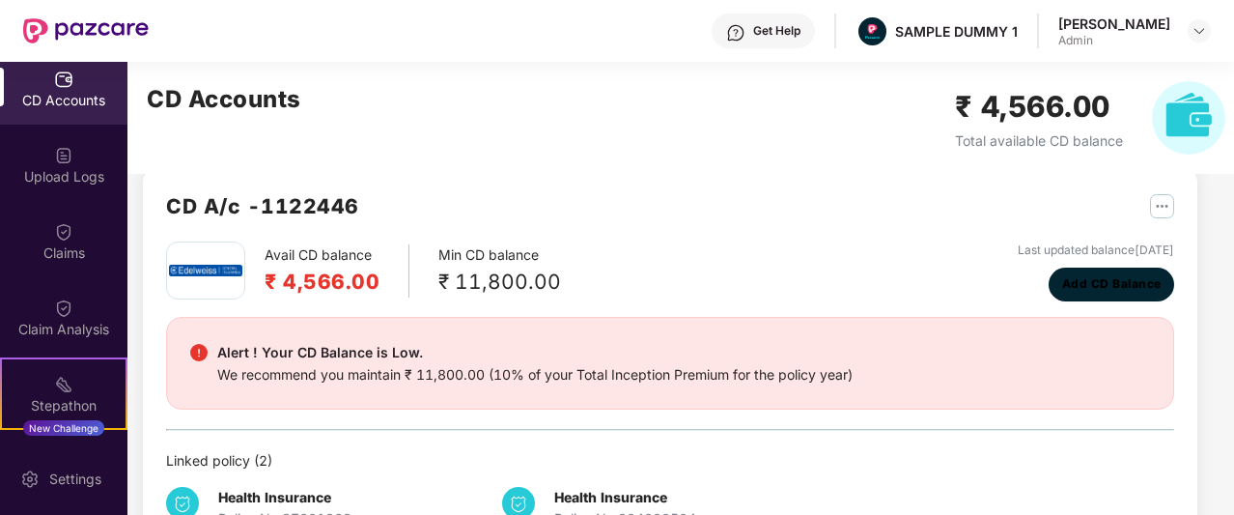
scroll to position [248, 0]
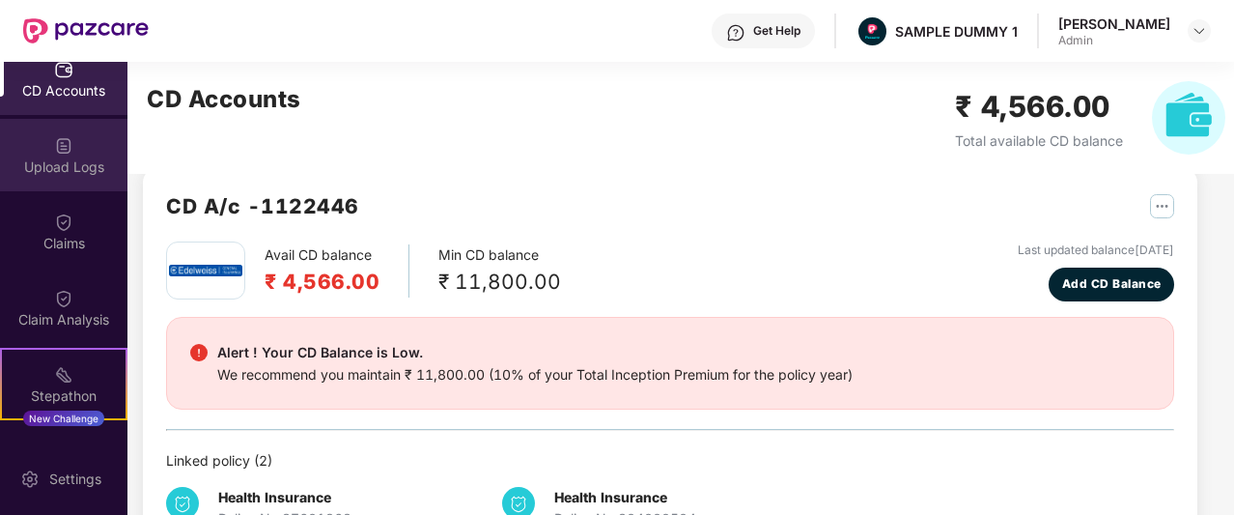
click at [58, 165] on div "Upload Logs" at bounding box center [63, 166] width 127 height 19
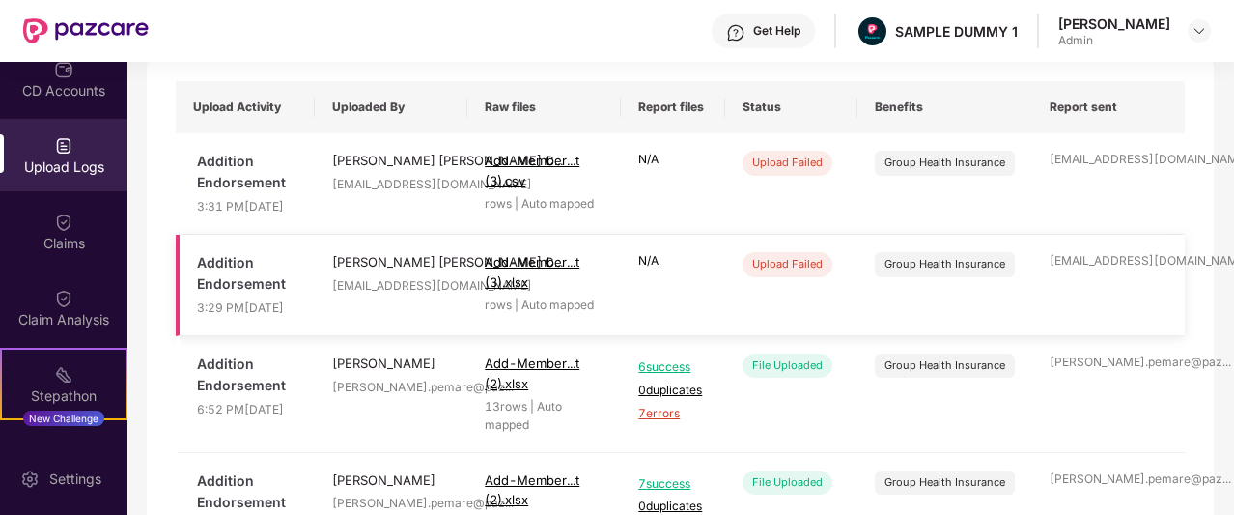
scroll to position [140, 0]
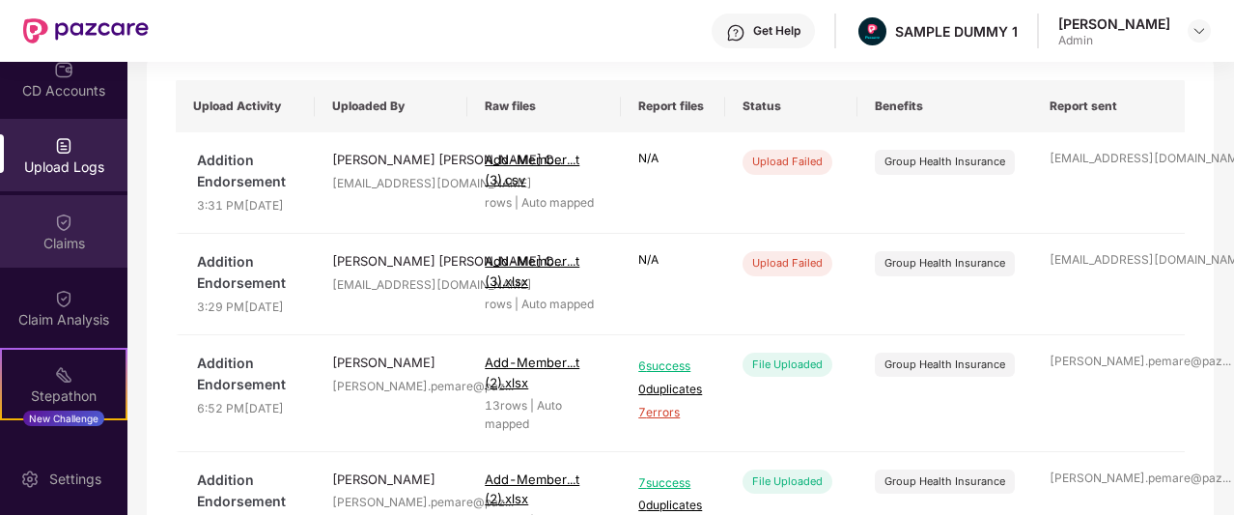
click at [73, 235] on div "Claims" at bounding box center [63, 243] width 127 height 19
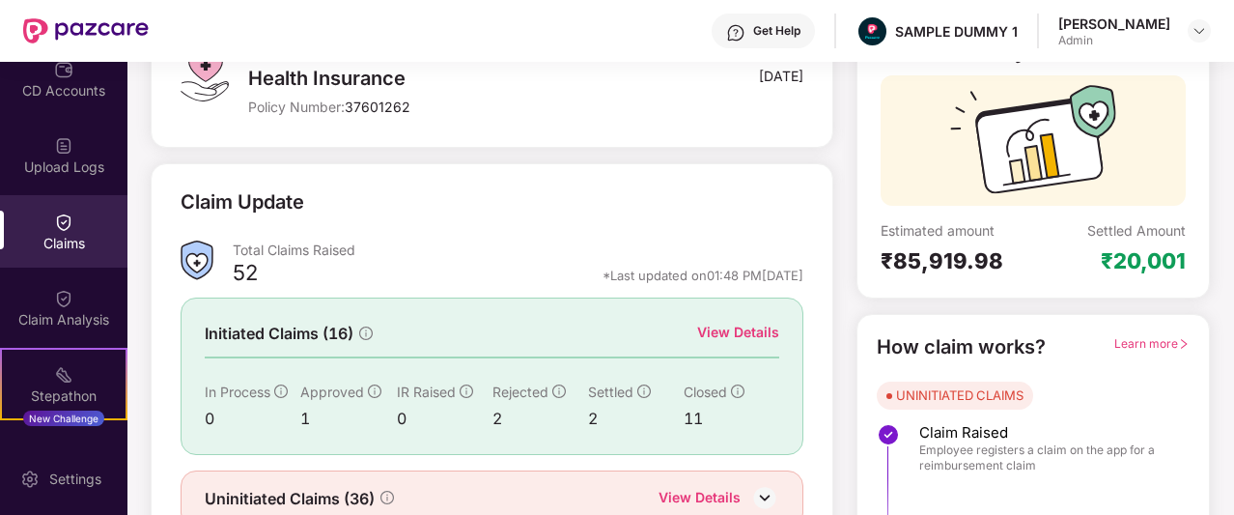
scroll to position [156, 0]
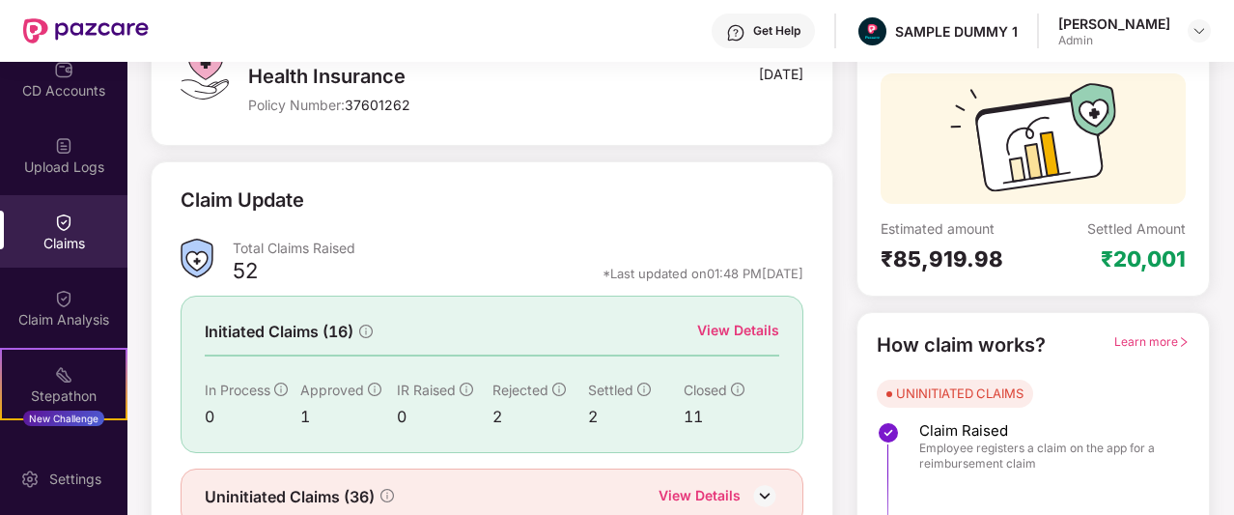
click at [728, 326] on div "View Details" at bounding box center [738, 330] width 82 height 21
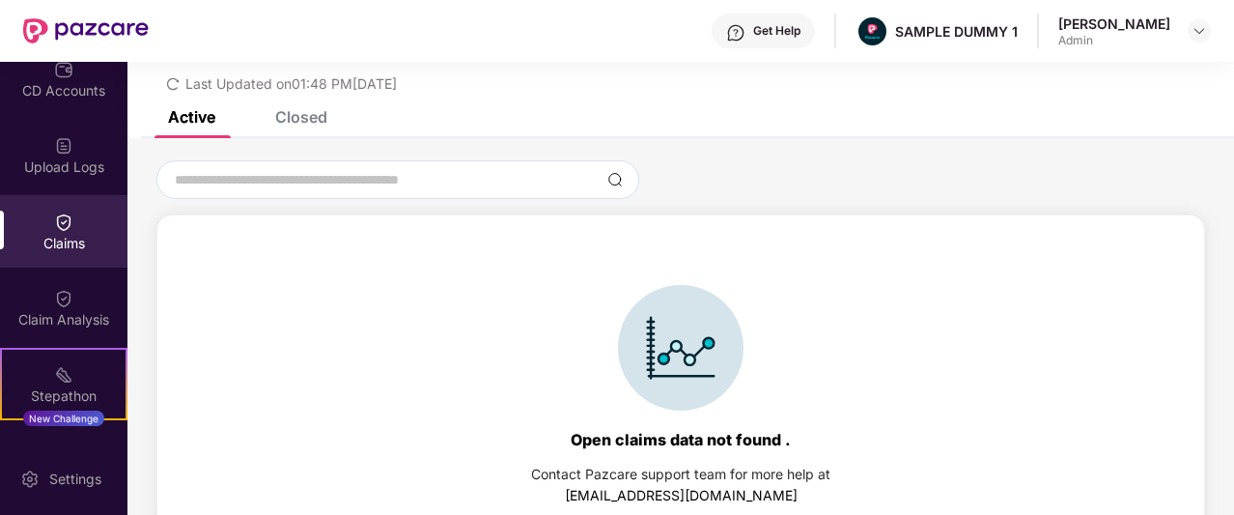
scroll to position [83, 0]
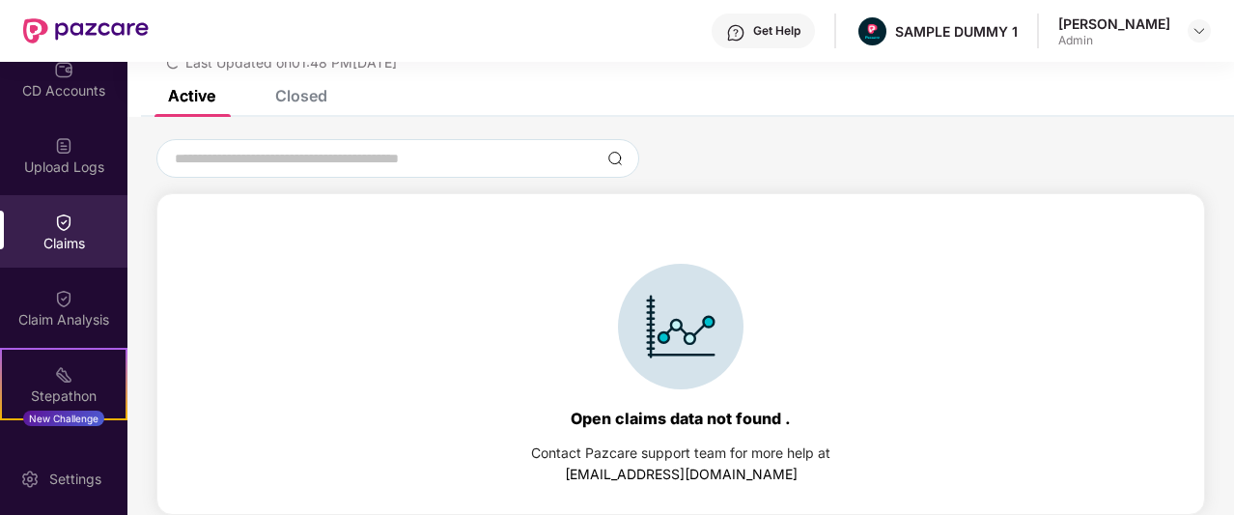
click at [294, 94] on div "Closed" at bounding box center [301, 95] width 52 height 19
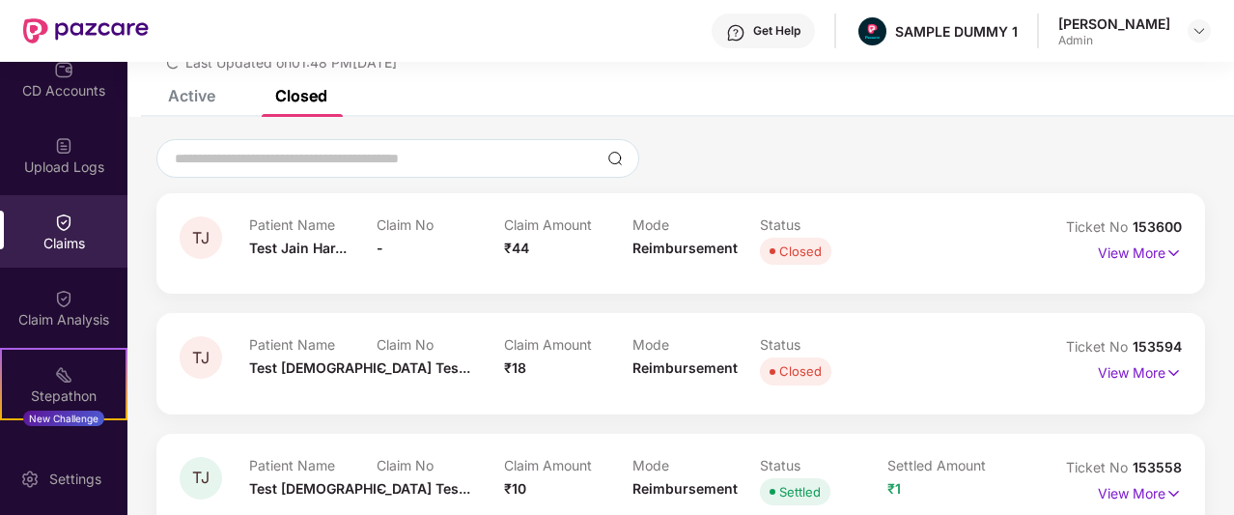
scroll to position [0, 0]
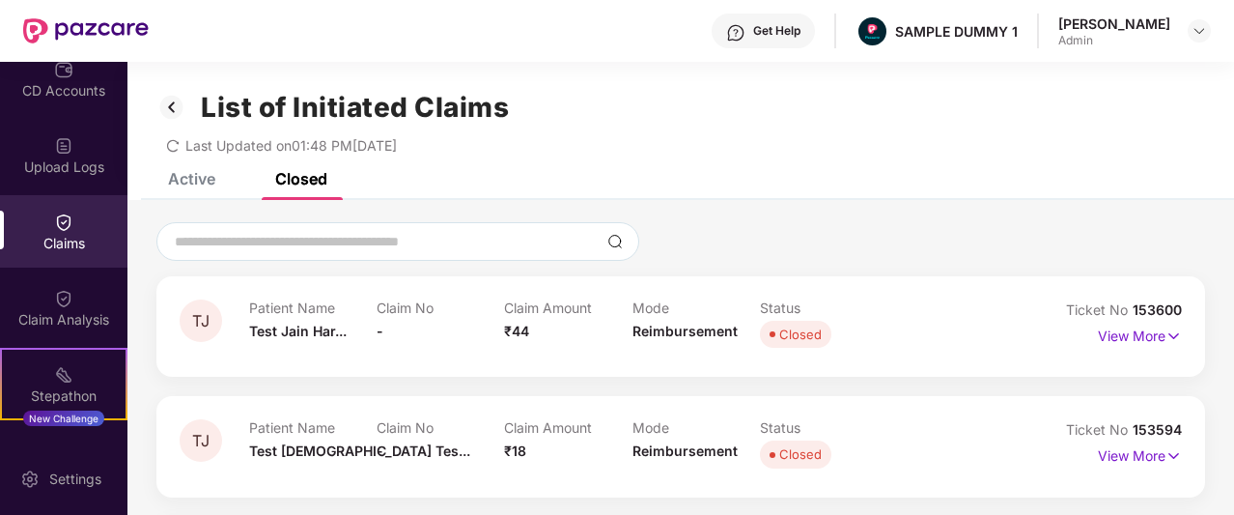
click at [167, 107] on img at bounding box center [171, 107] width 31 height 33
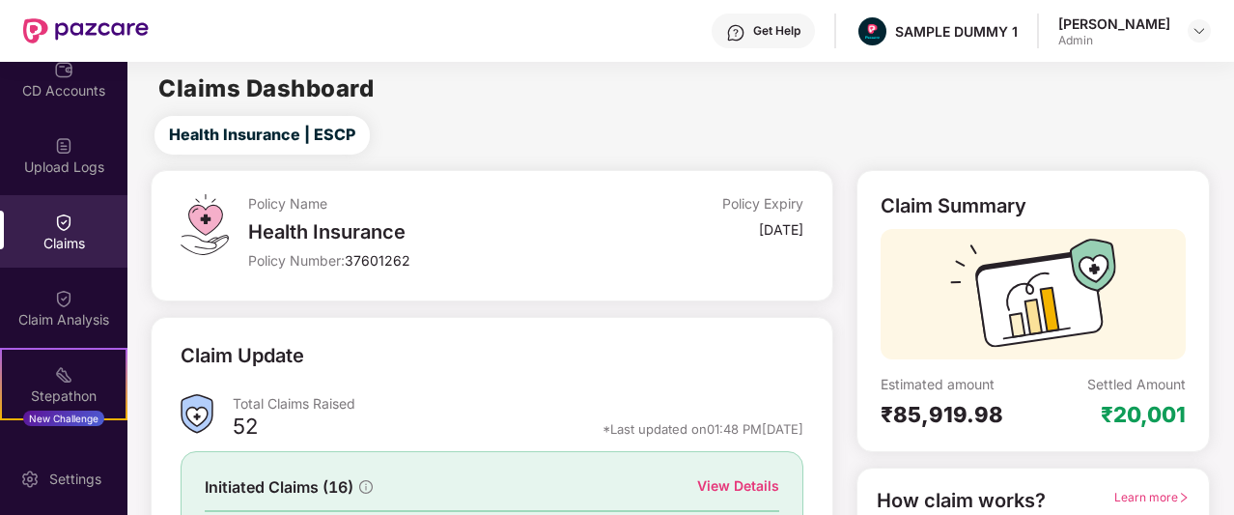
click at [805, 20] on div "Get Help" at bounding box center [763, 31] width 103 height 35
click at [595, 88] on div "Claims Dashboard" at bounding box center [680, 88] width 1106 height 23
click at [56, 388] on div "Stepathon" at bounding box center [64, 395] width 124 height 19
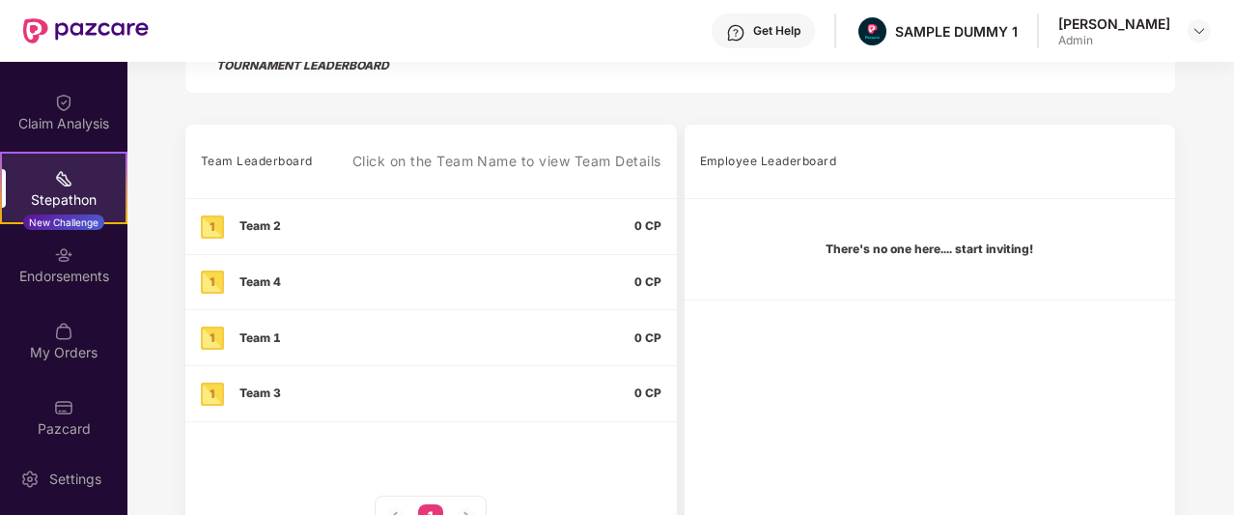
scroll to position [456, 0]
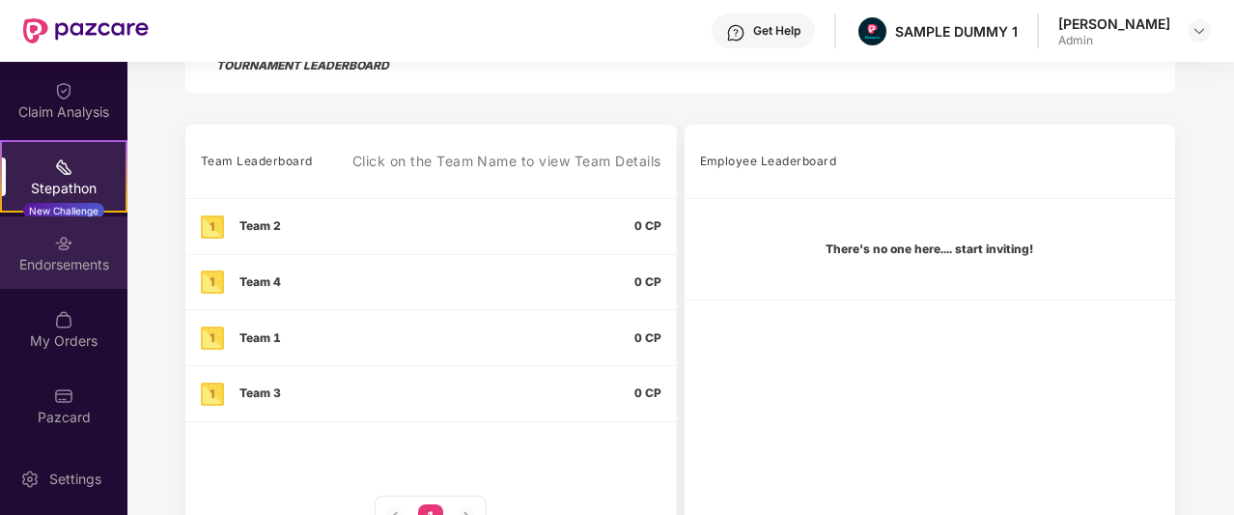
click at [48, 248] on div "Endorsements" at bounding box center [63, 252] width 127 height 72
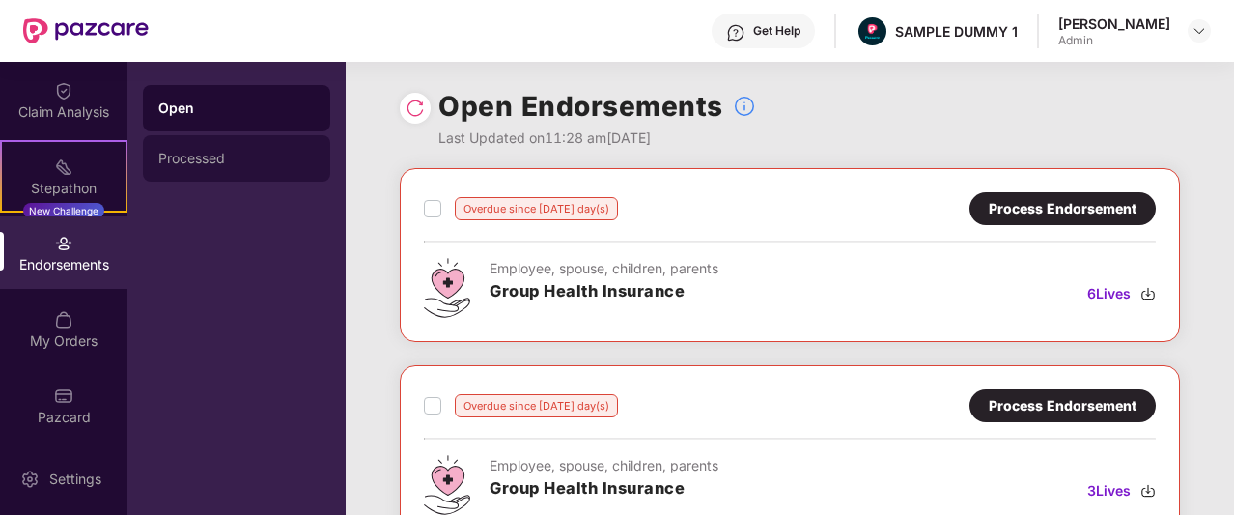
click at [201, 169] on div "Processed" at bounding box center [236, 158] width 187 height 46
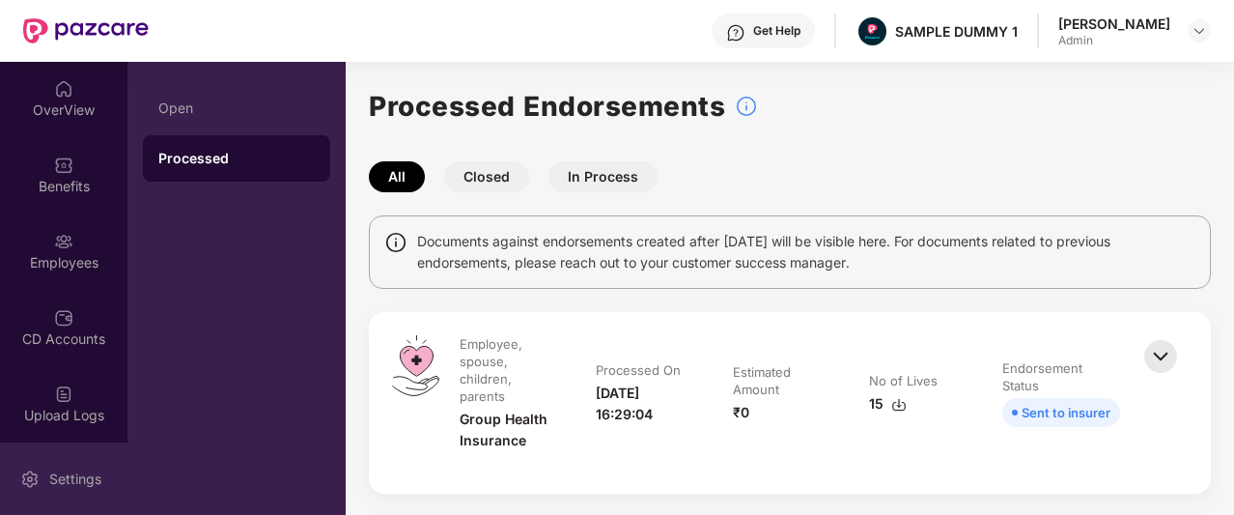
click at [52, 482] on div "Settings" at bounding box center [75, 478] width 64 height 19
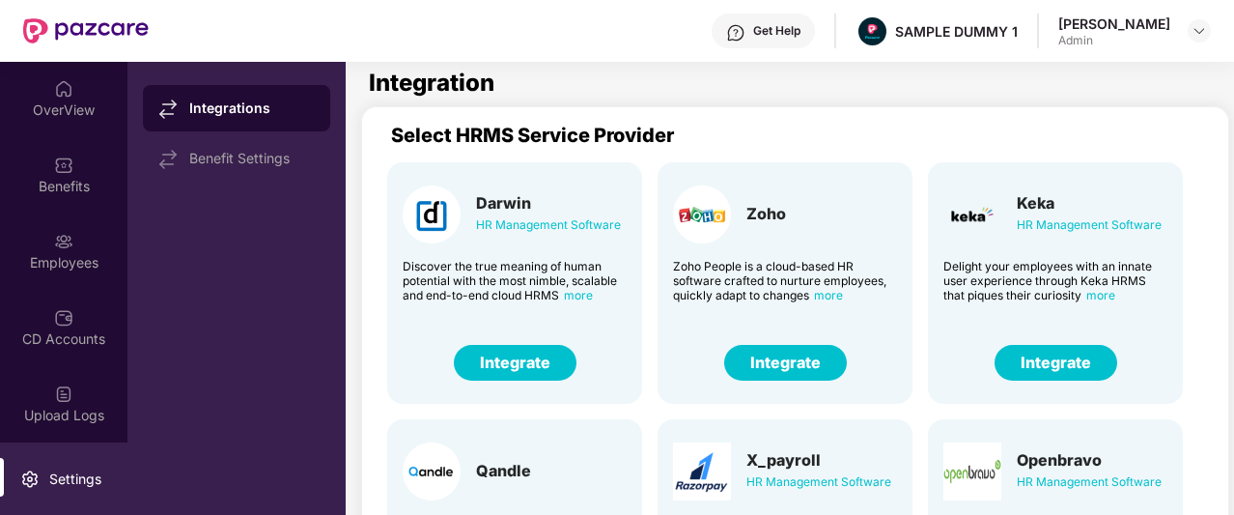
scroll to position [477, 0]
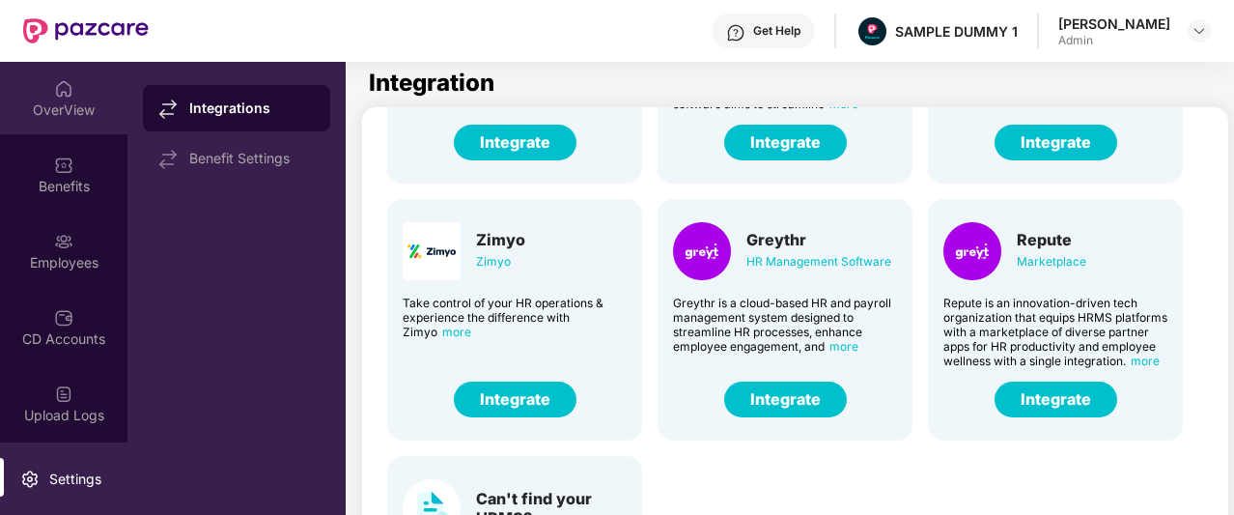
click at [58, 84] on img at bounding box center [63, 88] width 19 height 19
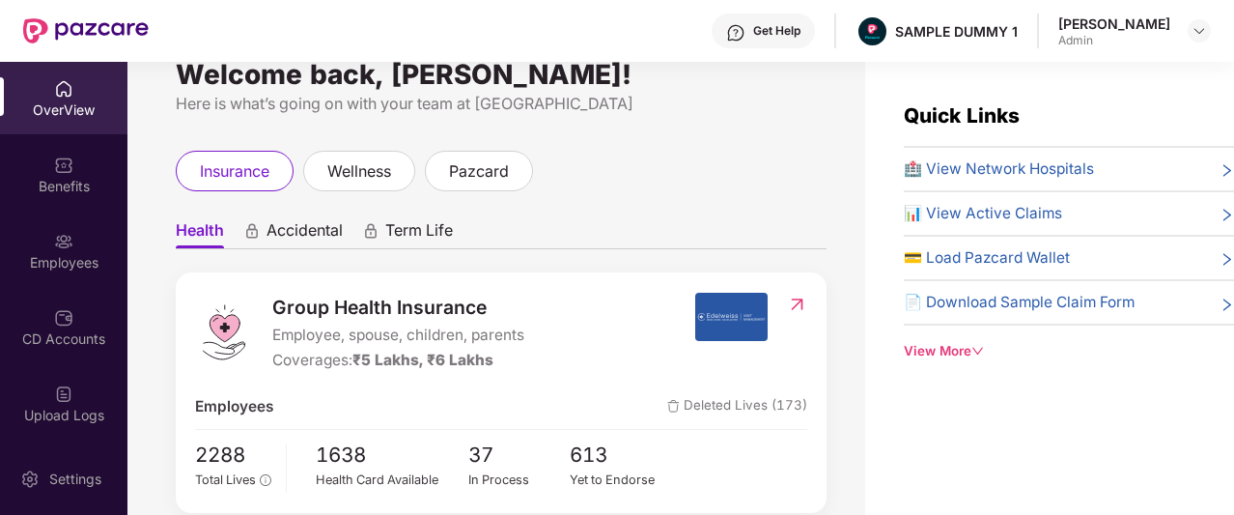
scroll to position [37, 0]
